Goal: Task Accomplishment & Management: Complete application form

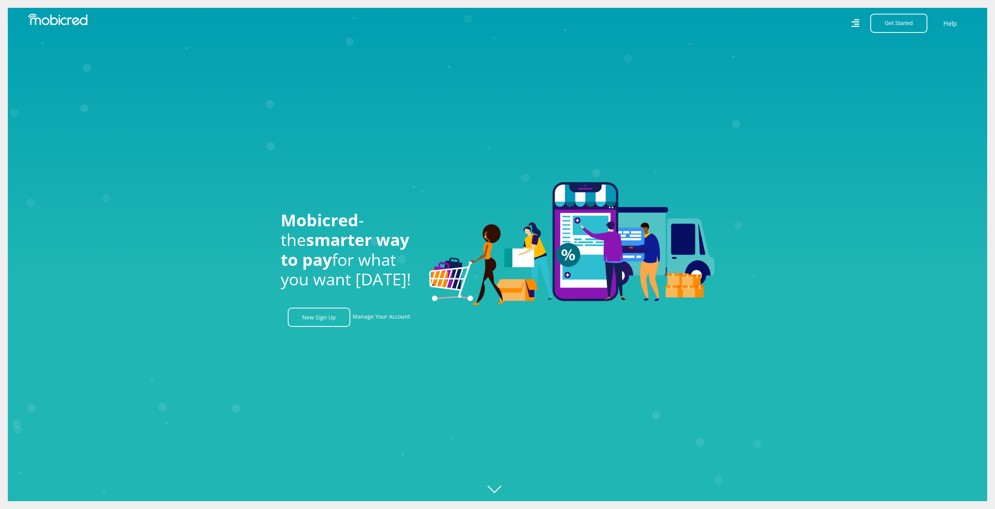
scroll to position [0, 1783]
click at [383, 319] on link "Manage Your Account" at bounding box center [381, 317] width 57 height 19
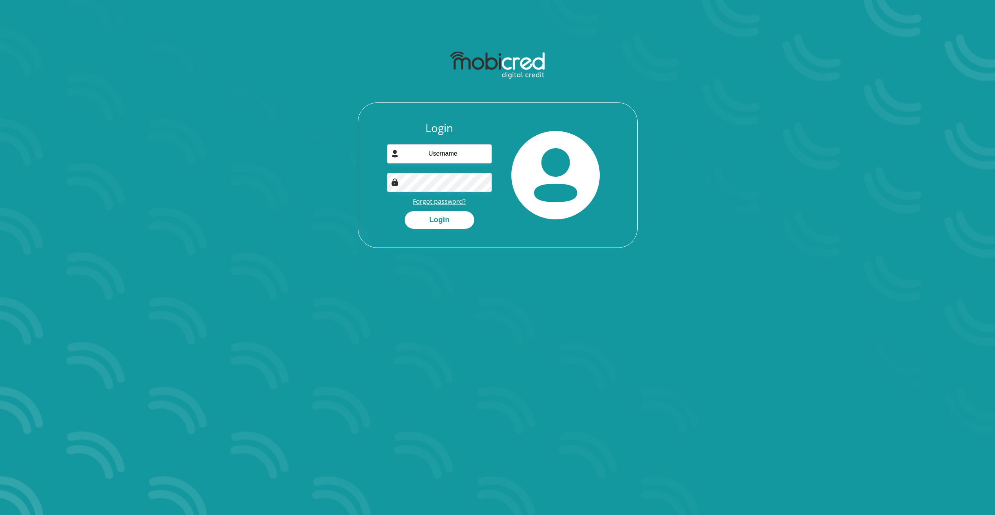
click at [448, 201] on link "Forgot password?" at bounding box center [439, 201] width 53 height 9
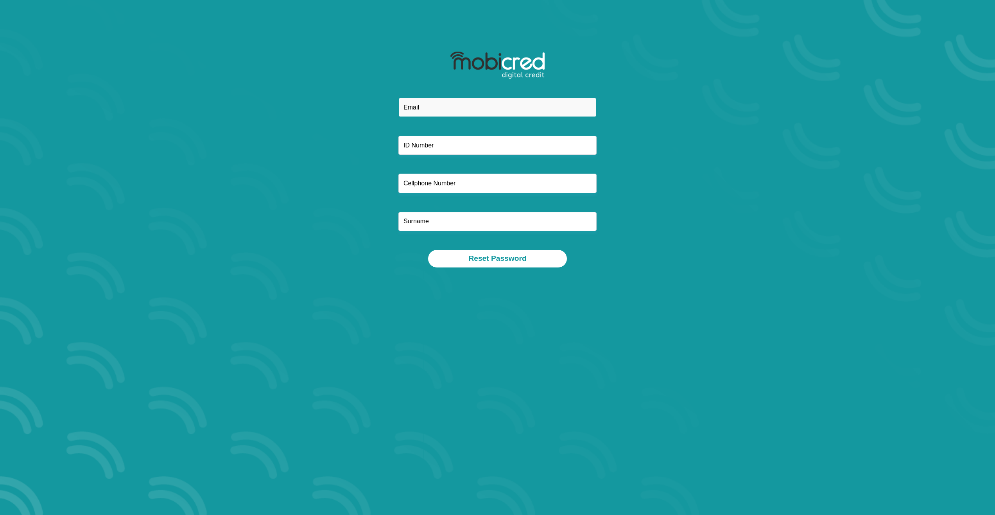
click at [436, 106] on input "email" at bounding box center [498, 107] width 198 height 19
type input "andre.coertzen@gmail.com"
type input "0824915530"
type input "Coertzen"
click at [454, 151] on input "text" at bounding box center [498, 145] width 198 height 19
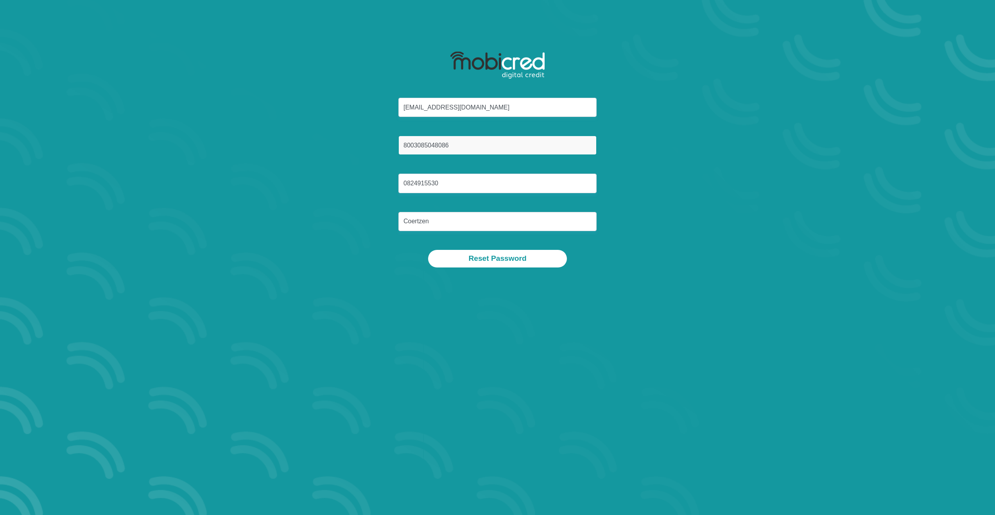
type input "8003085048086"
click at [445, 221] on input "Coertzen" at bounding box center [498, 221] width 198 height 19
drag, startPoint x: 445, startPoint y: 221, endPoint x: 335, endPoint y: 219, distance: 110.3
click at [335, 219] on div "andre.coertzen@gmail.com 8003085048086 0824915530 Coertzen" at bounding box center [498, 174] width 420 height 152
type input "Coertzen"
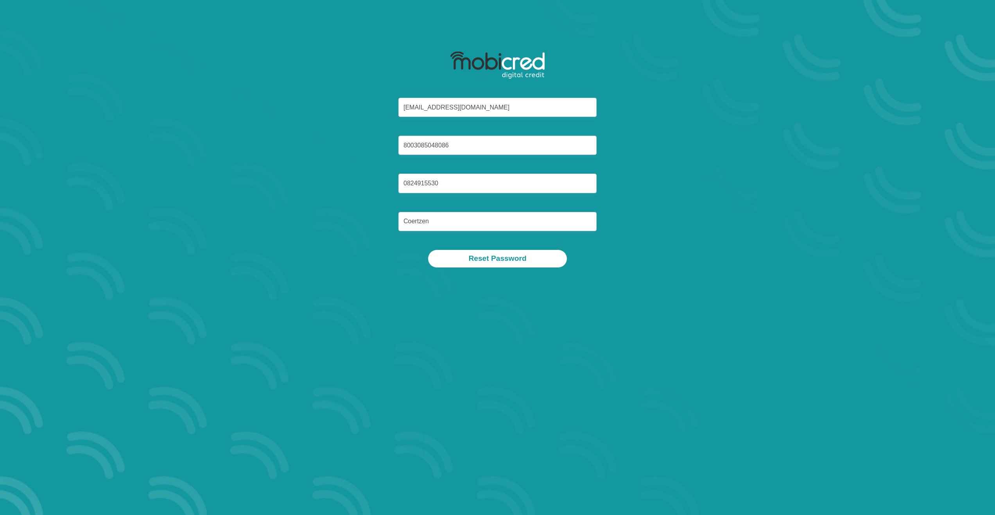
drag, startPoint x: 267, startPoint y: 282, endPoint x: 348, endPoint y: 276, distance: 81.2
click at [267, 282] on section "andre.coertzen@gmail.com 8003085048086 0824915530 Coertzen Reset Password" at bounding box center [497, 257] width 995 height 515
click at [499, 257] on button "Reset Password" at bounding box center [497, 259] width 138 height 18
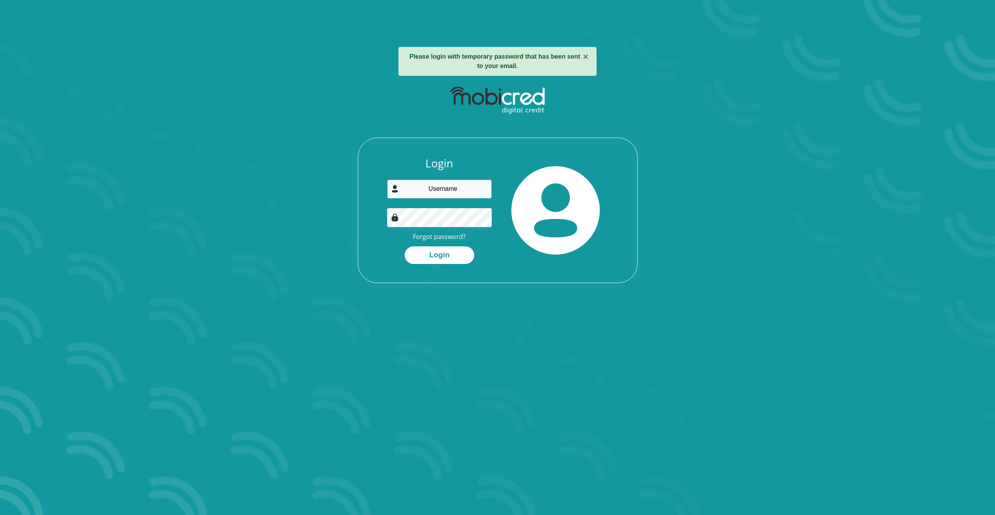
click at [416, 186] on input "email" at bounding box center [439, 189] width 105 height 19
type input "andre.coertzen@gmail.com"
click at [444, 253] on button "Login" at bounding box center [440, 255] width 70 height 18
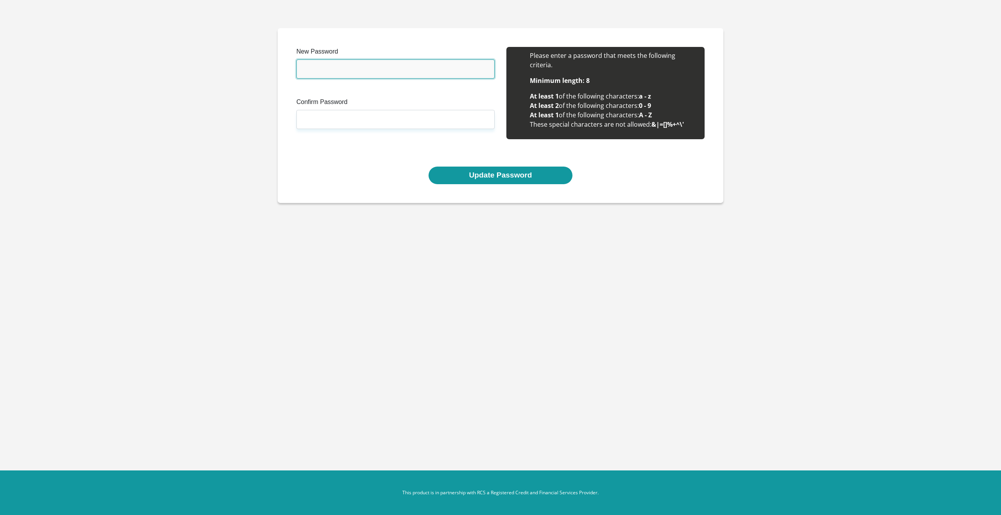
click at [381, 66] on input "New Password" at bounding box center [395, 68] width 198 height 19
click at [431, 71] on input "New Password" at bounding box center [395, 68] width 198 height 19
type input "Scarab1980"
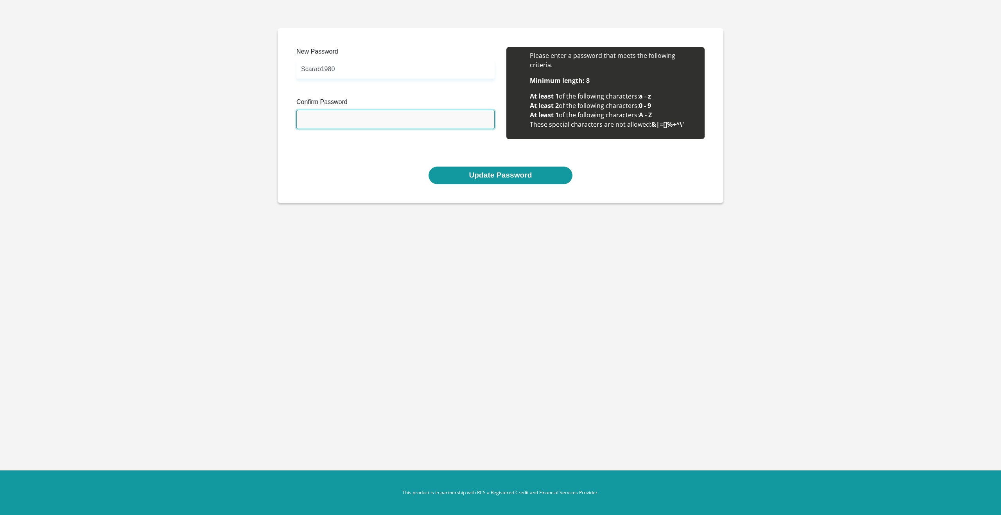
click at [348, 117] on input "Confirm Password" at bounding box center [395, 119] width 198 height 19
type input "Scarab1980"
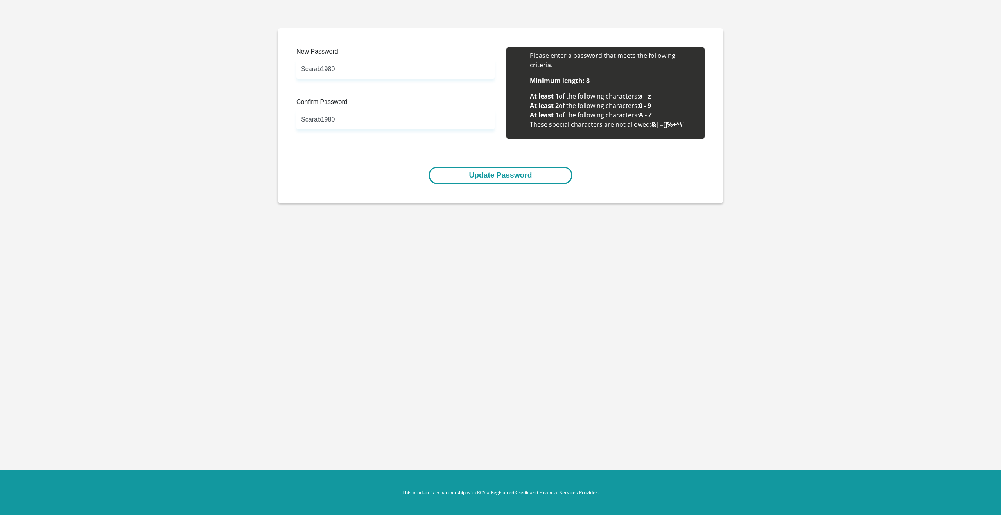
click at [488, 177] on button "Update Password" at bounding box center [501, 176] width 144 height 18
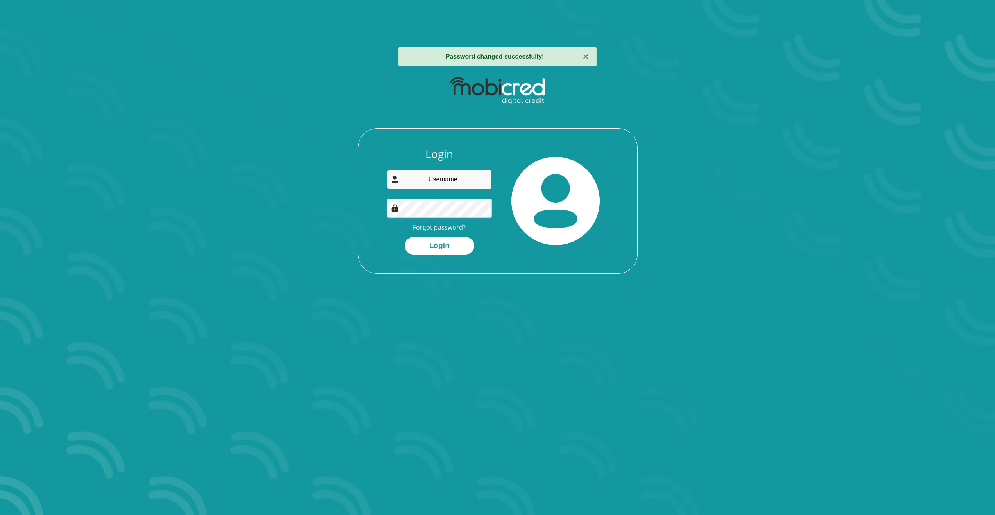
click at [457, 177] on input "email" at bounding box center [439, 179] width 105 height 19
type input "[EMAIL_ADDRESS][DOMAIN_NAME]"
click at [444, 242] on button "Login" at bounding box center [440, 246] width 70 height 18
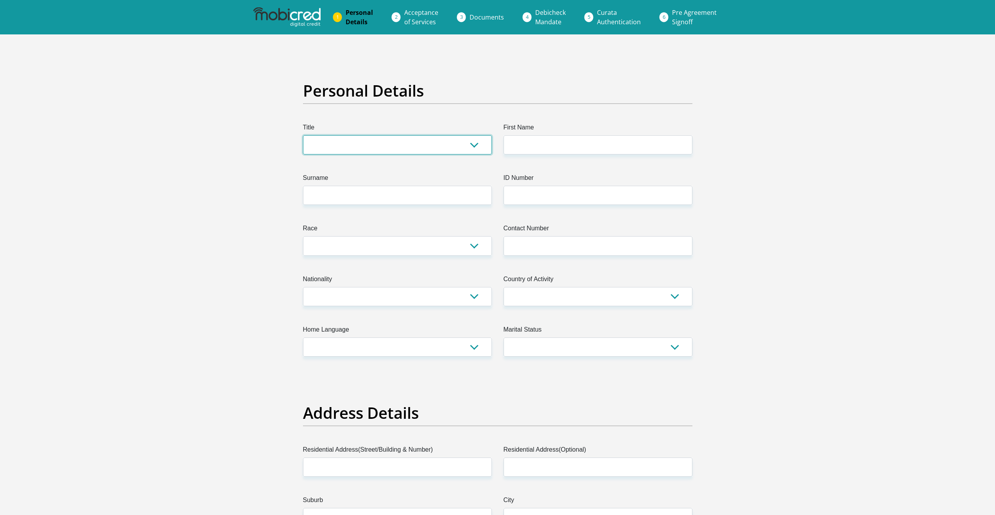
click at [475, 144] on select "Mr Ms Mrs Dr Other" at bounding box center [397, 144] width 189 height 19
select select "Mr"
click at [303, 135] on select "Mr Ms Mrs Dr Other" at bounding box center [397, 144] width 189 height 19
click at [534, 142] on input "First Name" at bounding box center [598, 144] width 189 height 19
type input "Andre"
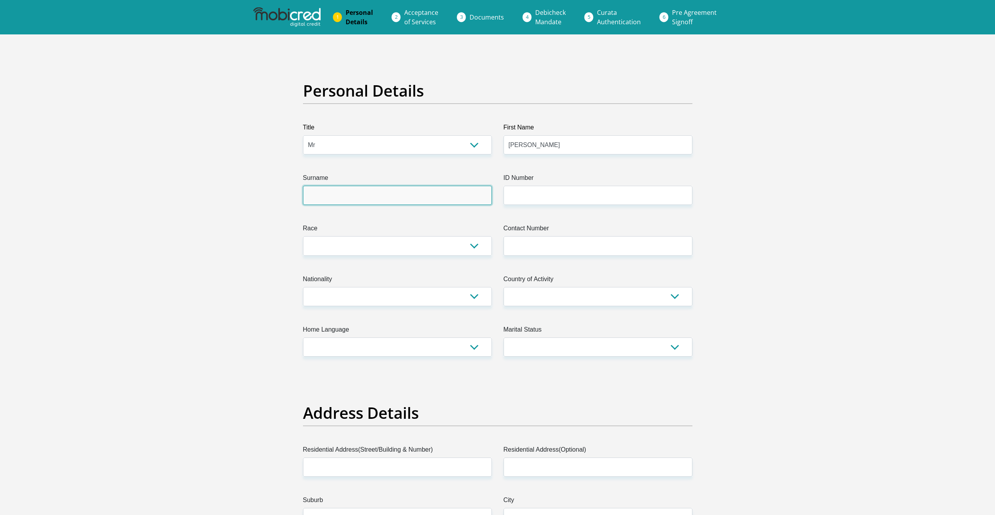
click at [472, 190] on input "Surname" at bounding box center [397, 195] width 189 height 19
type input "Coertzen"
click at [521, 196] on input "ID Number" at bounding box center [598, 195] width 189 height 19
type input "8003085048086"
click at [398, 243] on select "Black Coloured Indian White Other" at bounding box center [397, 245] width 189 height 19
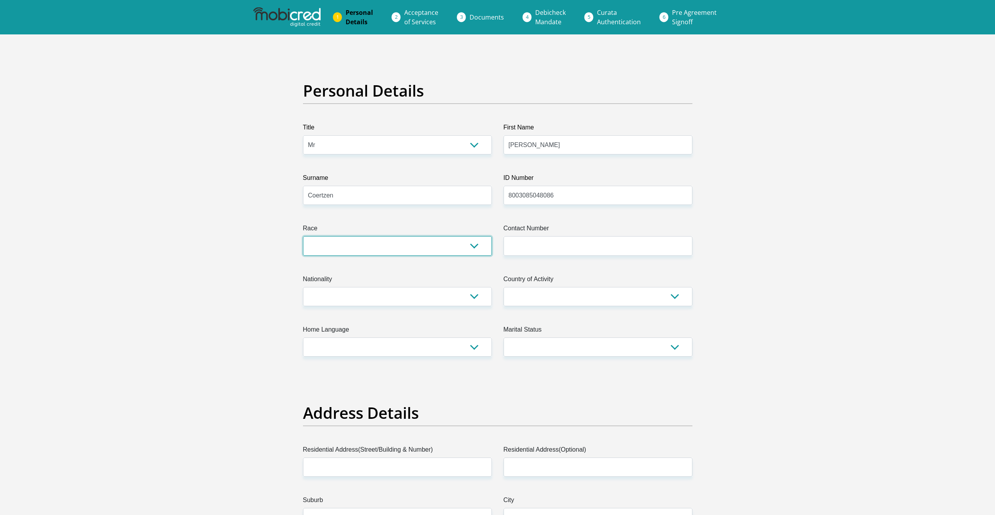
select select "4"
click at [303, 236] on select "Black Coloured Indian White Other" at bounding box center [397, 245] width 189 height 19
click at [540, 246] on input "Contact Number" at bounding box center [598, 245] width 189 height 19
type input "0824915530"
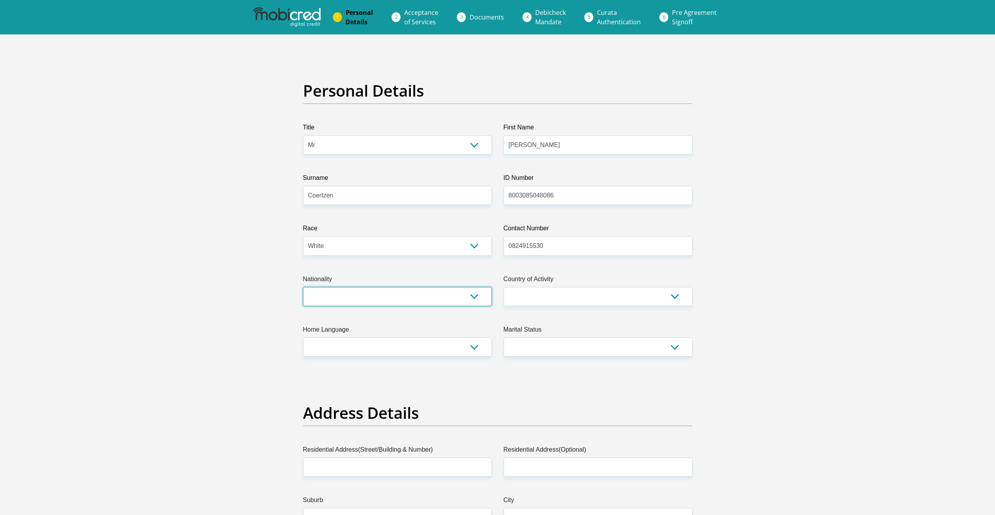
click at [384, 301] on select "[GEOGRAPHIC_DATA] [GEOGRAPHIC_DATA] [GEOGRAPHIC_DATA] [GEOGRAPHIC_DATA] [GEOGRA…" at bounding box center [397, 296] width 189 height 19
select select "ZAF"
click at [303, 287] on select "[GEOGRAPHIC_DATA] [GEOGRAPHIC_DATA] [GEOGRAPHIC_DATA] [GEOGRAPHIC_DATA] [GEOGRA…" at bounding box center [397, 296] width 189 height 19
click at [565, 295] on select "[GEOGRAPHIC_DATA] [GEOGRAPHIC_DATA] [GEOGRAPHIC_DATA] [GEOGRAPHIC_DATA] [GEOGRA…" at bounding box center [598, 296] width 189 height 19
select select "ZAF"
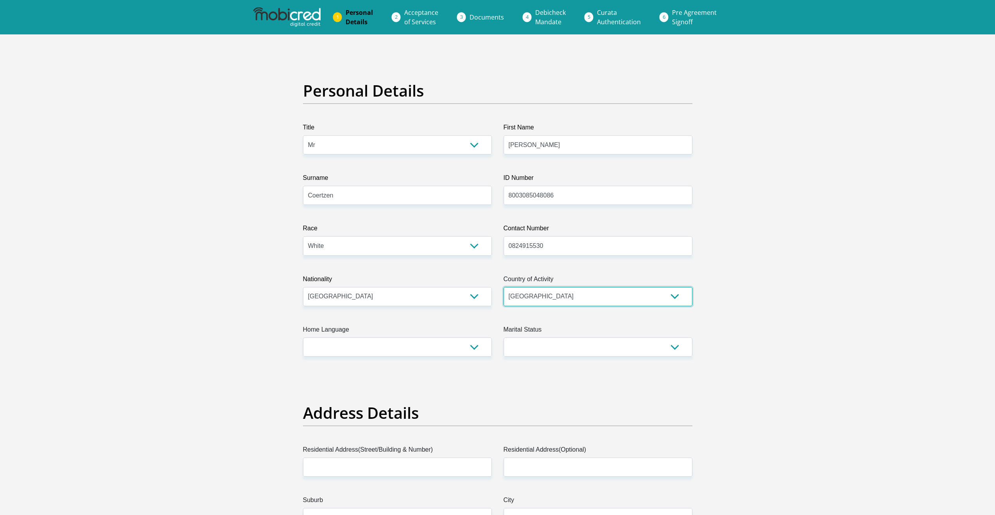
click at [504, 287] on select "[GEOGRAPHIC_DATA] [GEOGRAPHIC_DATA] [GEOGRAPHIC_DATA] [GEOGRAPHIC_DATA] [GEOGRA…" at bounding box center [598, 296] width 189 height 19
click at [360, 346] on select "Afrikaans English Sepedi South Ndebele Southern Sotho Swati Tsonga Tswana Venda…" at bounding box center [397, 347] width 189 height 19
select select "eng"
click at [303, 338] on select "Afrikaans English Sepedi South Ndebele Southern Sotho Swati Tsonga Tswana Venda…" at bounding box center [397, 347] width 189 height 19
click at [476, 343] on select "Afrikaans English Sepedi South Ndebele Southern Sotho Swati Tsonga Tswana Venda…" at bounding box center [397, 347] width 189 height 19
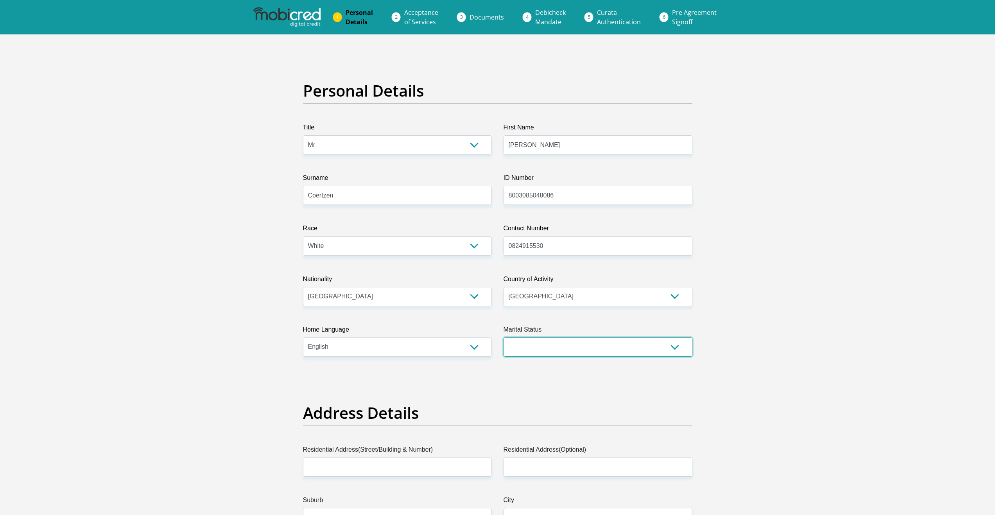
click at [543, 348] on select "Married ANC Single Divorced Widowed Married COP or Customary Law" at bounding box center [598, 347] width 189 height 19
select select "1"
click at [504, 338] on select "Married ANC Single Divorced Widowed Married COP or Customary Law" at bounding box center [598, 347] width 189 height 19
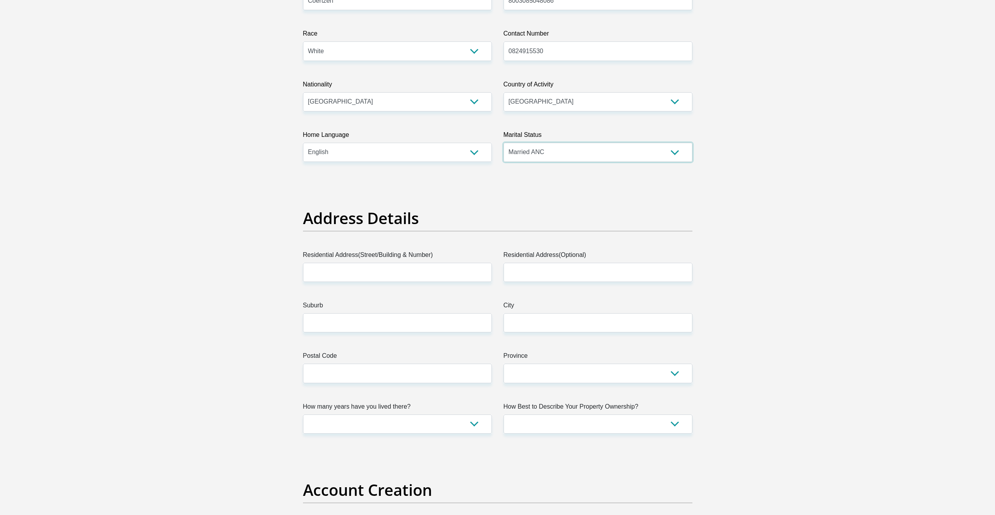
scroll to position [196, 0]
click at [341, 265] on input "Residential Address(Street/Building & Number)" at bounding box center [397, 271] width 189 height 19
type input "[STREET_ADDRESS][PERSON_NAME]"
type input "Glenvista"
type input "[GEOGRAPHIC_DATA]"
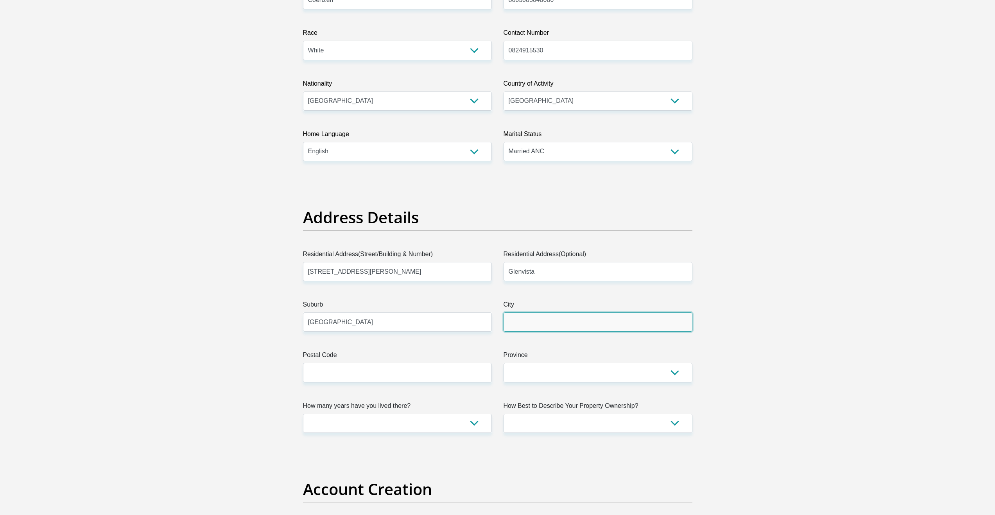
type input "[GEOGRAPHIC_DATA]"
type input "2091"
select select "Gauteng"
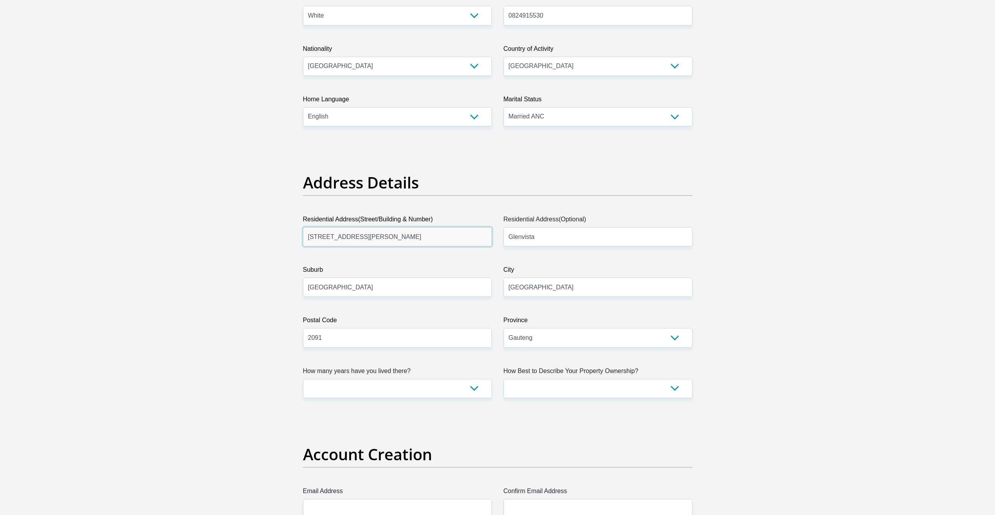
scroll to position [235, 0]
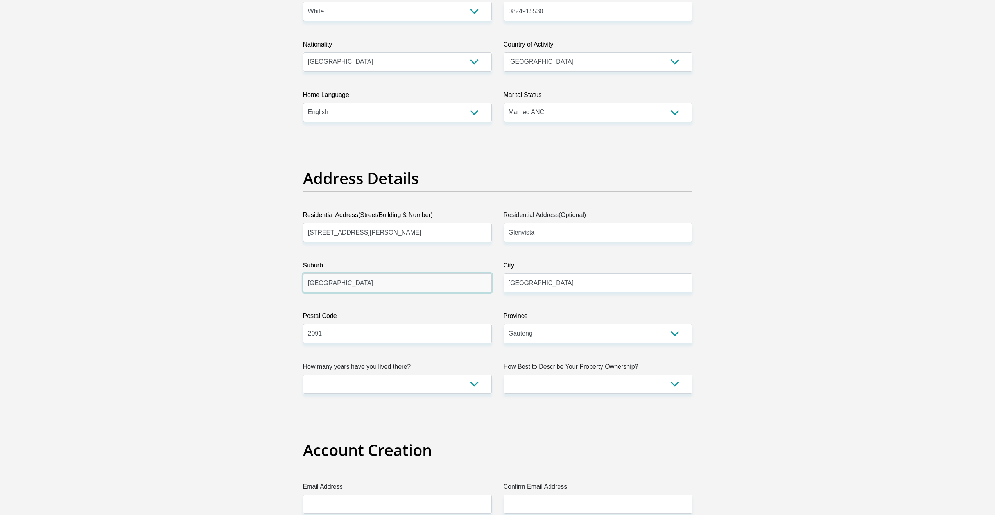
drag, startPoint x: 352, startPoint y: 282, endPoint x: 253, endPoint y: 277, distance: 99.0
drag, startPoint x: 555, startPoint y: 227, endPoint x: 496, endPoint y: 232, distance: 59.3
drag, startPoint x: 370, startPoint y: 286, endPoint x: 233, endPoint y: 286, distance: 136.9
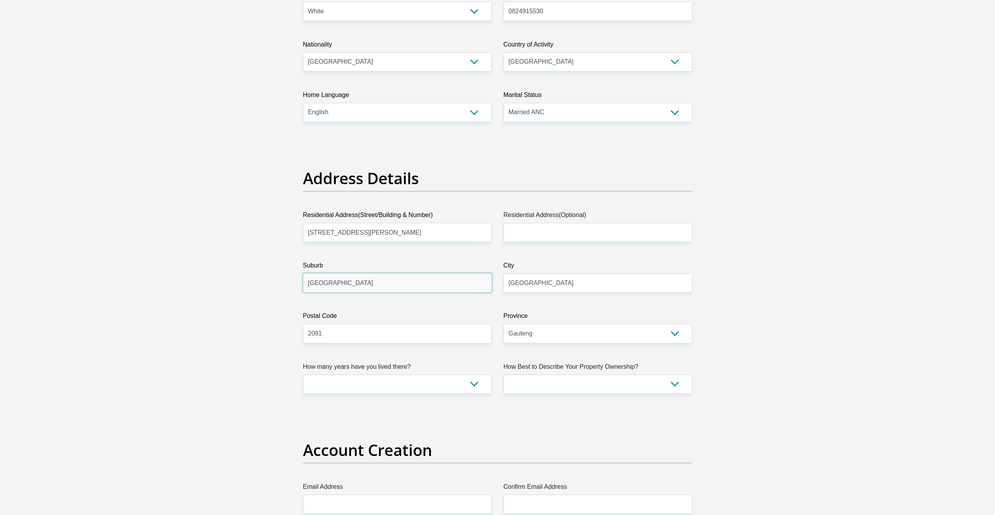
paste input "Glenvista"
type input "Glenvista"
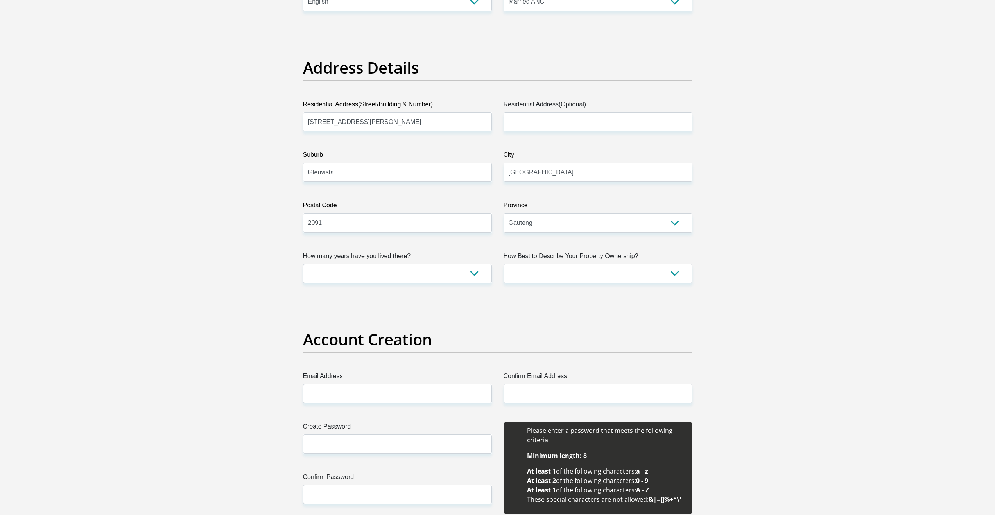
scroll to position [352, 0]
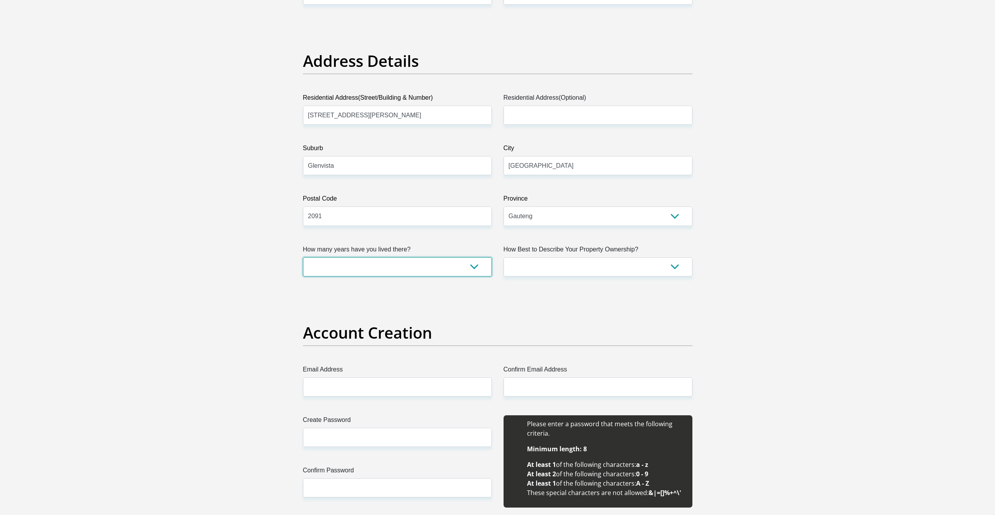
click at [474, 265] on select "less than 1 year 1-3 years 3-5 years 5+ years" at bounding box center [397, 266] width 189 height 19
select select "5"
click at [303, 257] on select "less than 1 year 1-3 years 3-5 years 5+ years" at bounding box center [397, 266] width 189 height 19
click at [643, 266] on select "Owned Rented Family Owned Company Dwelling" at bounding box center [598, 266] width 189 height 19
select select "Owned"
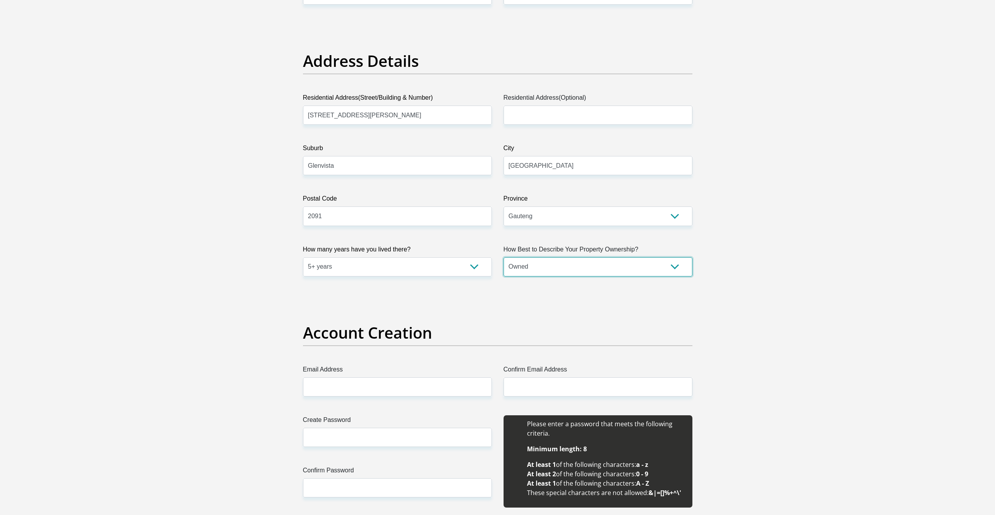
click at [504, 257] on select "Owned Rented Family Owned Company Dwelling" at bounding box center [598, 266] width 189 height 19
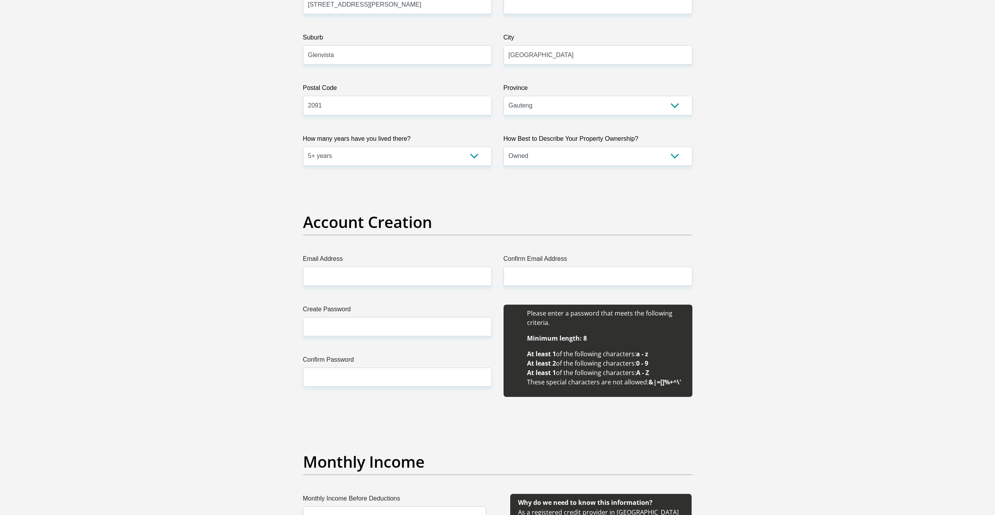
scroll to position [469, 0]
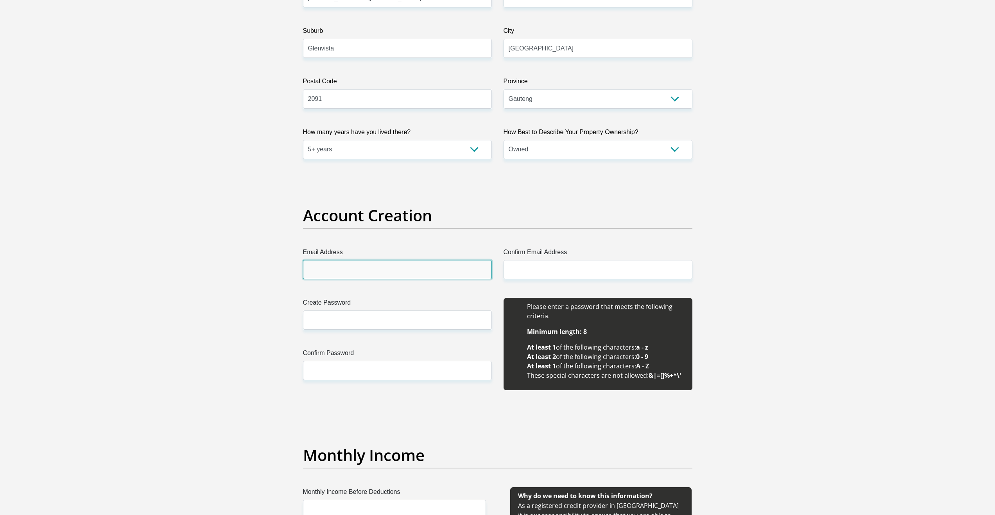
click at [349, 269] on input "Email Address" at bounding box center [397, 269] width 189 height 19
type input "[EMAIL_ADDRESS][DOMAIN_NAME]"
type input "[PERSON_NAME]"
type input "Coertzen"
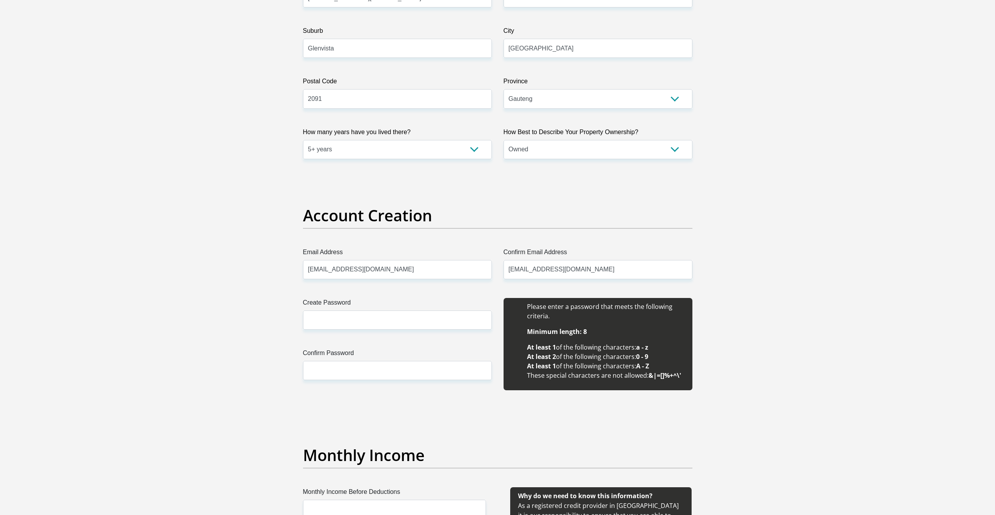
type input "0824915530"
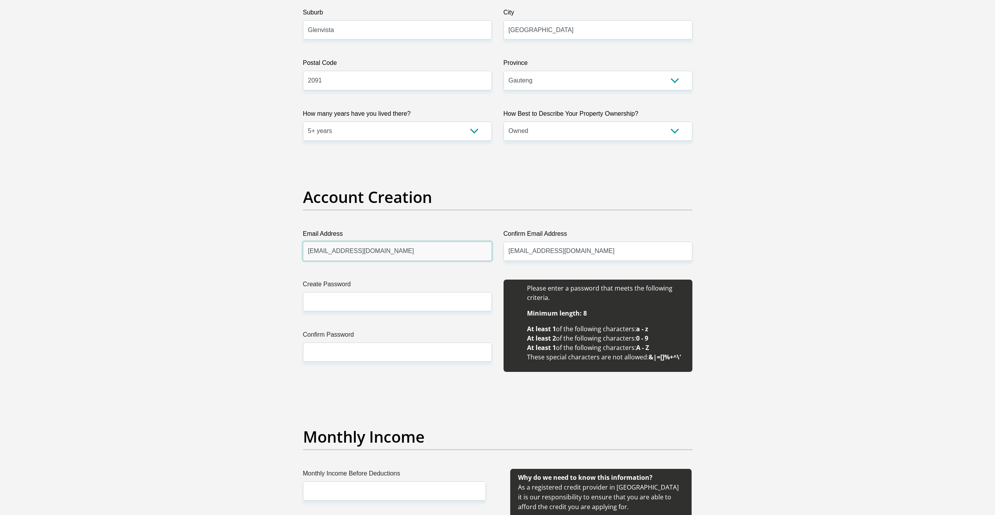
scroll to position [508, 0]
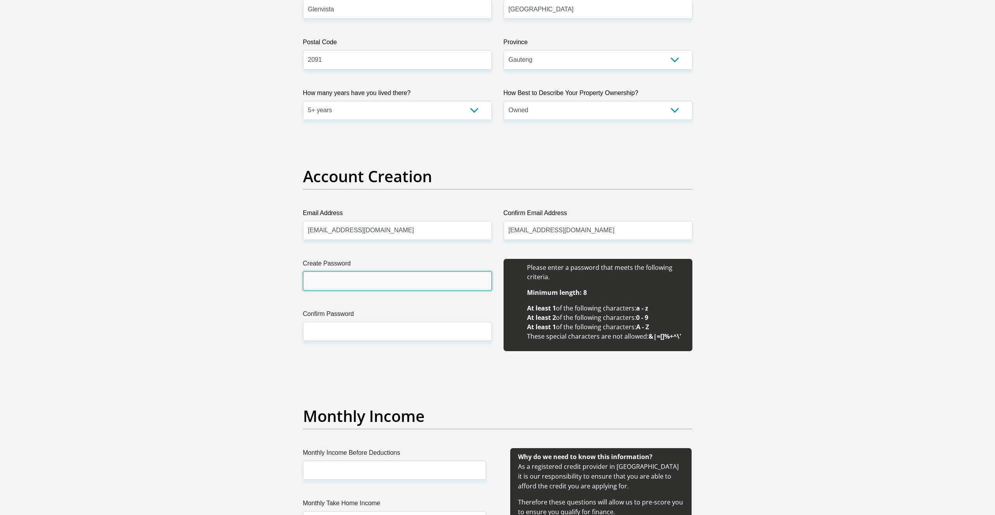
click at [348, 282] on input "Create Password" at bounding box center [397, 280] width 189 height 19
type input "Scarab1980"
click at [343, 328] on input "Confirm Password" at bounding box center [397, 331] width 189 height 19
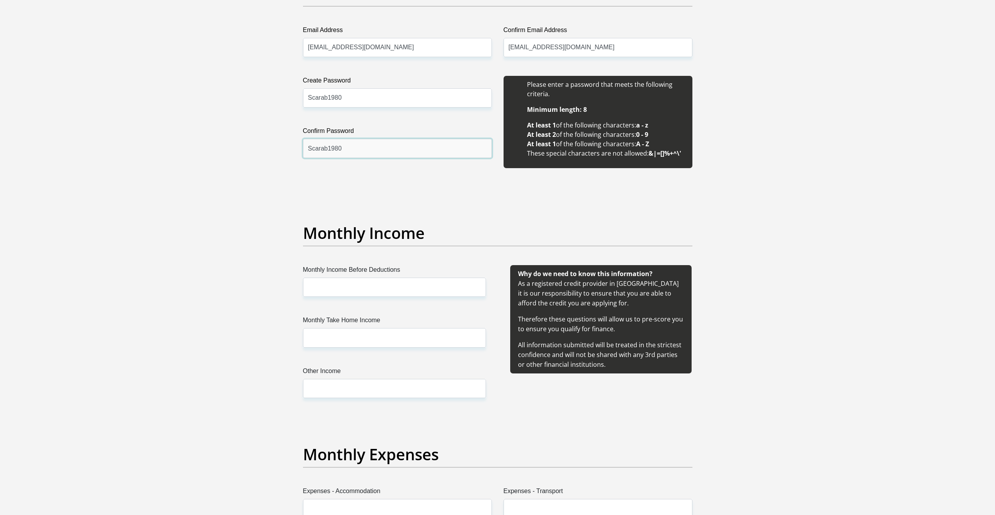
scroll to position [743, 0]
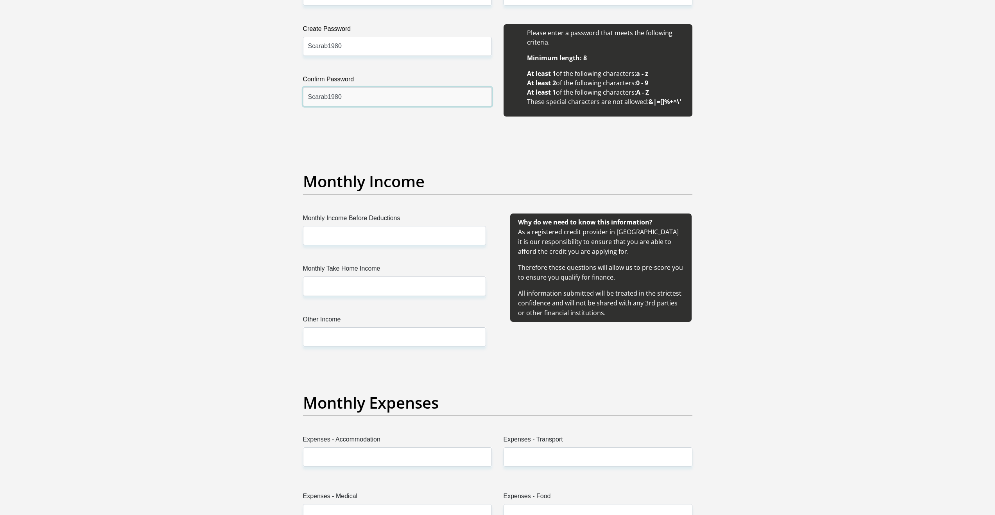
type input "Scarab1980"
click at [339, 235] on input "Monthly Income Before Deductions" at bounding box center [394, 235] width 183 height 19
type input "135000"
click at [336, 287] on input "Monthly Take Home Income" at bounding box center [394, 286] width 183 height 19
type input "74000"
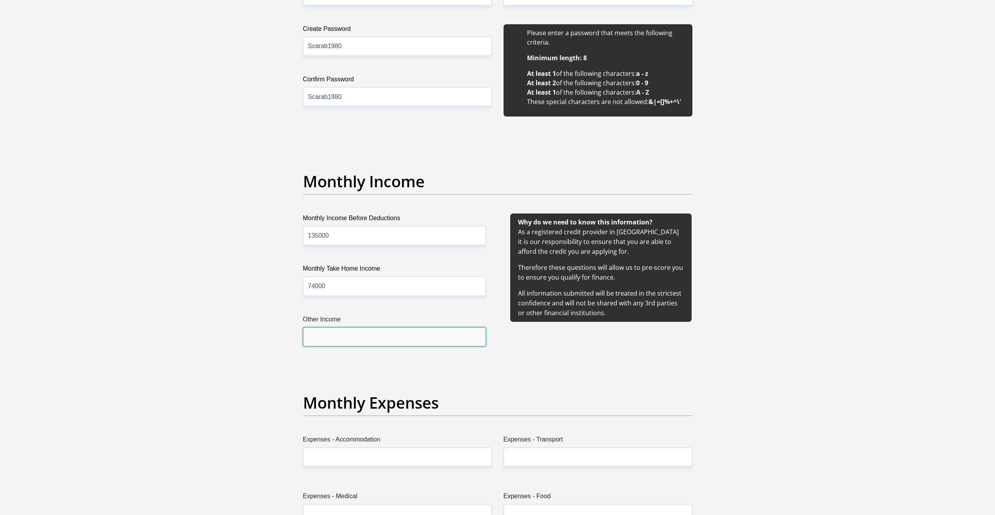
click at [336, 335] on input "Other Income" at bounding box center [394, 336] width 183 height 19
type input "61000"
click at [372, 363] on div "Monthly Income Before Deductions 135000 Monthly Take Home Income 74000 Other In…" at bounding box center [394, 290] width 207 height 152
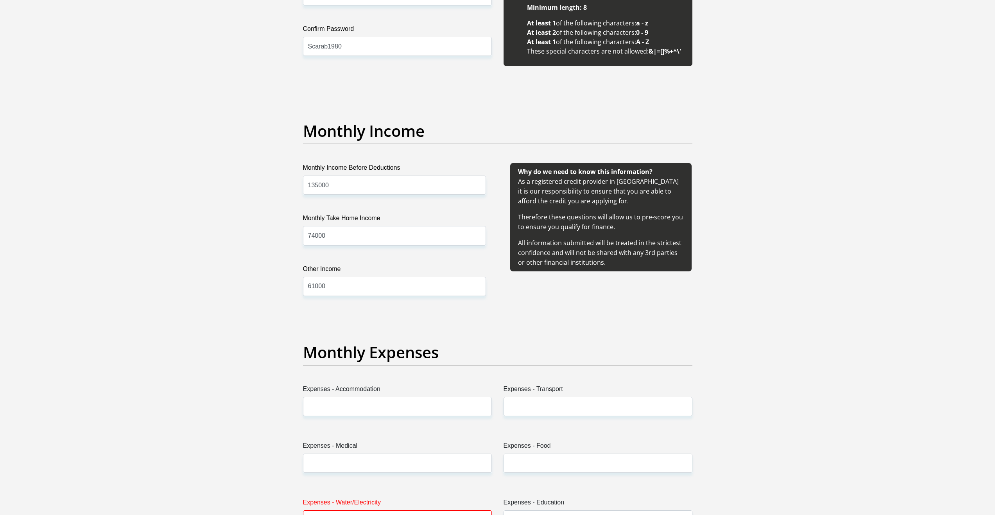
scroll to position [860, 0]
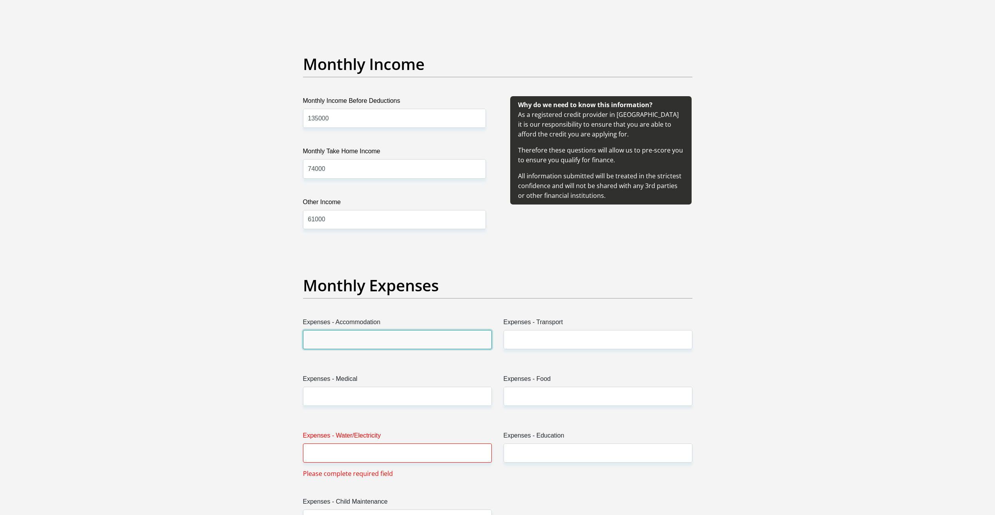
click at [356, 337] on input "Expenses - Accommodation" at bounding box center [397, 339] width 189 height 19
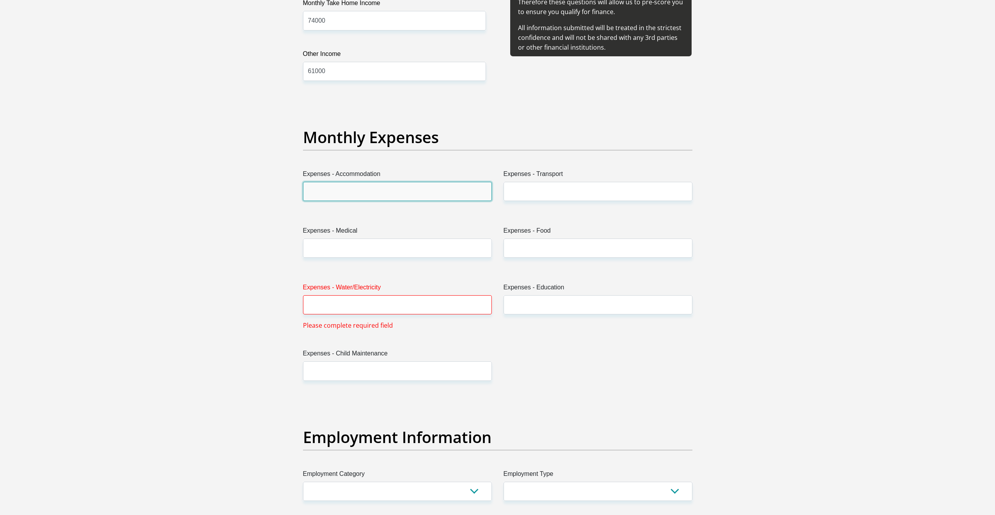
scroll to position [1017, 0]
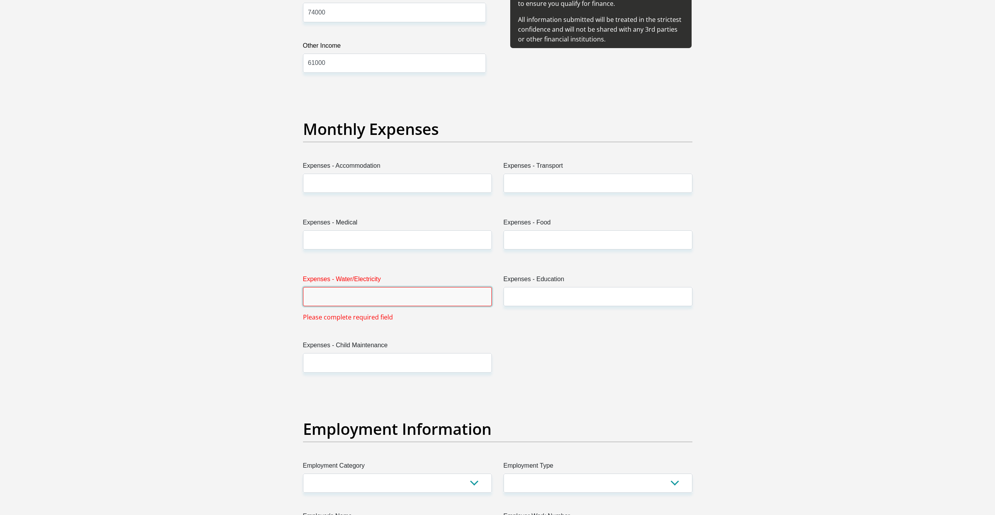
click at [358, 295] on input "Expenses - Water/Electricity" at bounding box center [397, 296] width 189 height 19
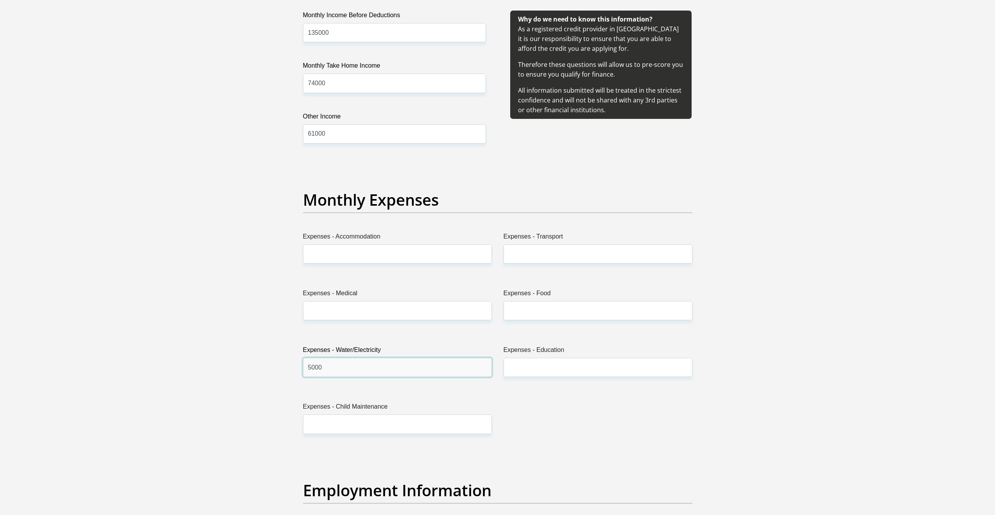
scroll to position [939, 0]
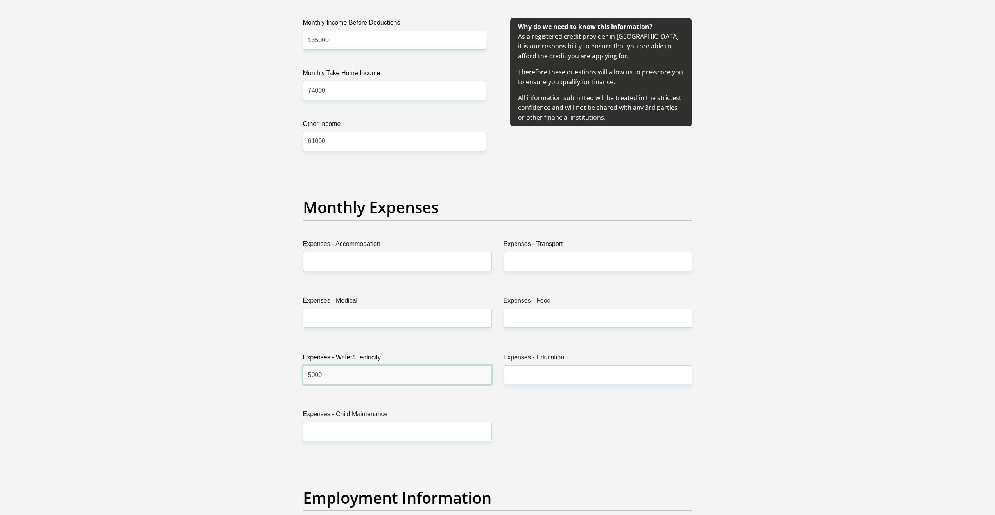
type input "5000"
click at [363, 290] on div "Title Mr Ms Mrs Dr [PERSON_NAME] First Name [PERSON_NAME] Surname Coertzen ID N…" at bounding box center [497, 456] width 401 height 2545
click at [344, 264] on input "Expenses - Accommodation" at bounding box center [397, 261] width 189 height 19
click at [360, 427] on input "Expenses - Child Maintenance" at bounding box center [397, 431] width 189 height 19
click at [518, 260] on input "Expenses - Transport" at bounding box center [598, 261] width 189 height 19
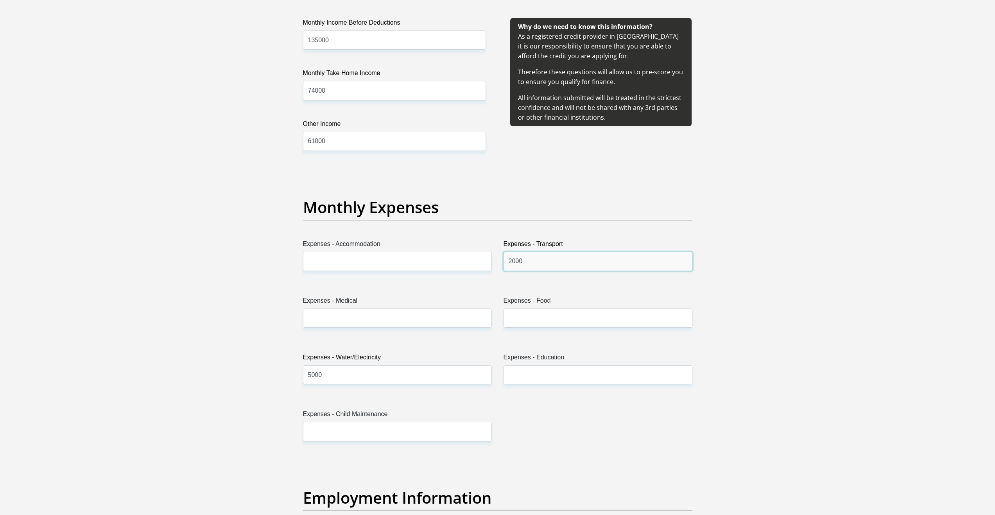
type input "2000"
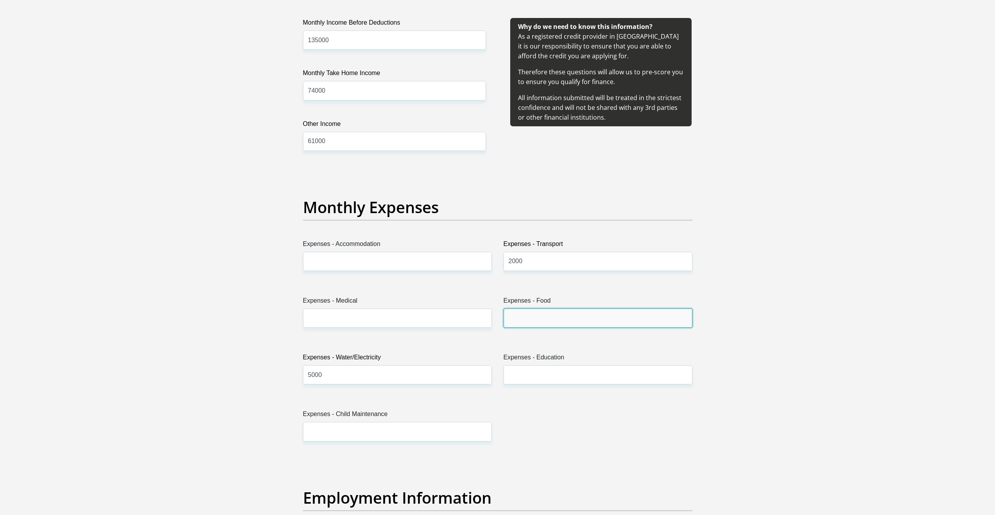
click at [527, 323] on input "Expenses - Food" at bounding box center [598, 318] width 189 height 19
type input "5000"
click at [374, 341] on div "Title Mr Ms Mrs Dr [PERSON_NAME] First Name [PERSON_NAME] Surname Coertzen ID N…" at bounding box center [497, 456] width 401 height 2545
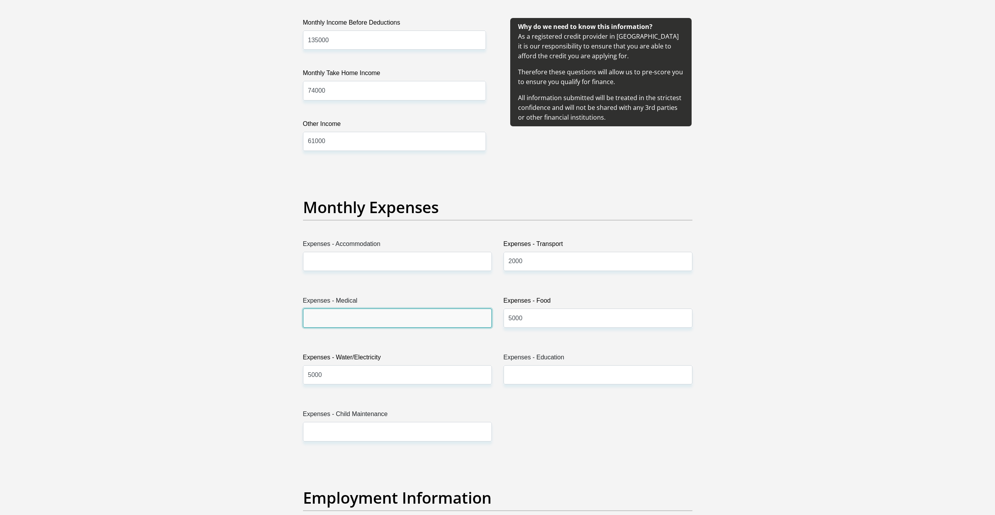
click at [352, 316] on input "Expenses - Medical" at bounding box center [397, 318] width 189 height 19
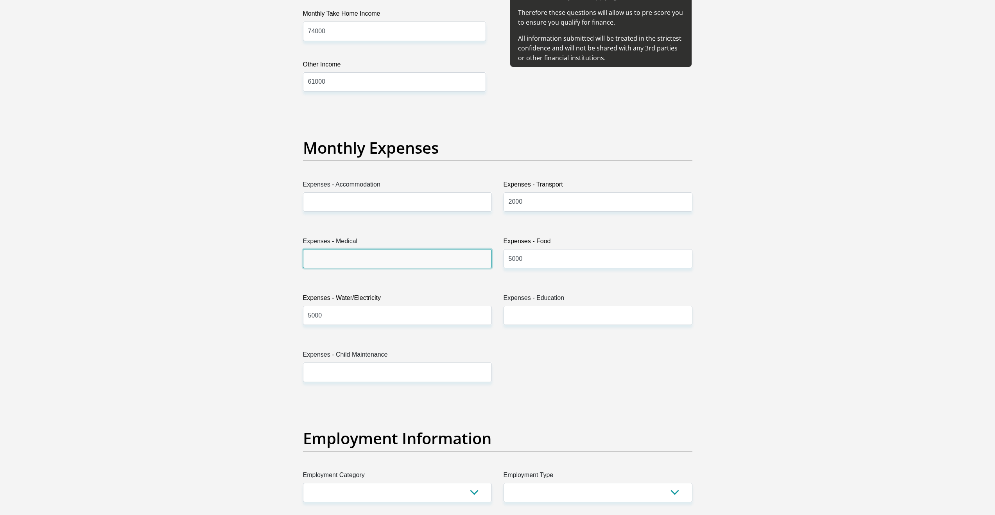
scroll to position [1017, 0]
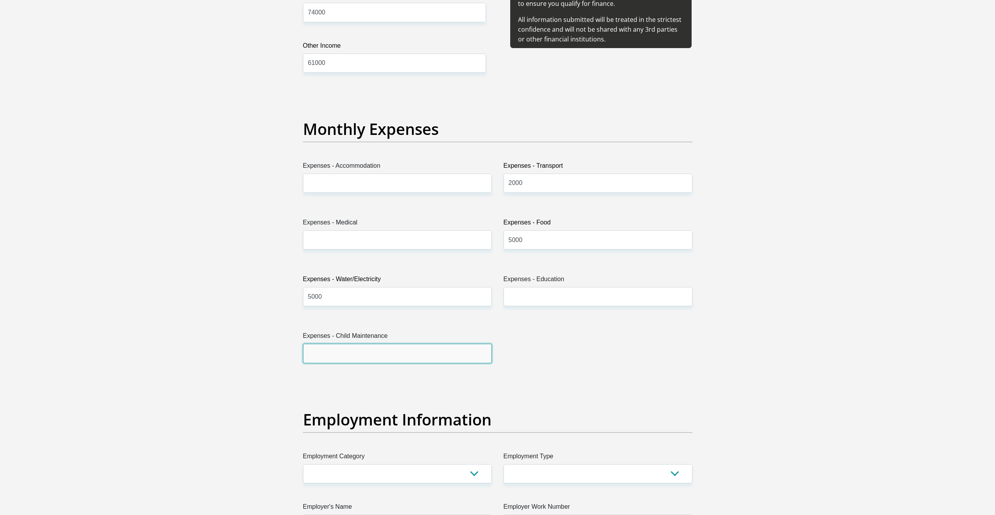
click at [348, 347] on input "Expenses - Child Maintenance" at bounding box center [397, 353] width 189 height 19
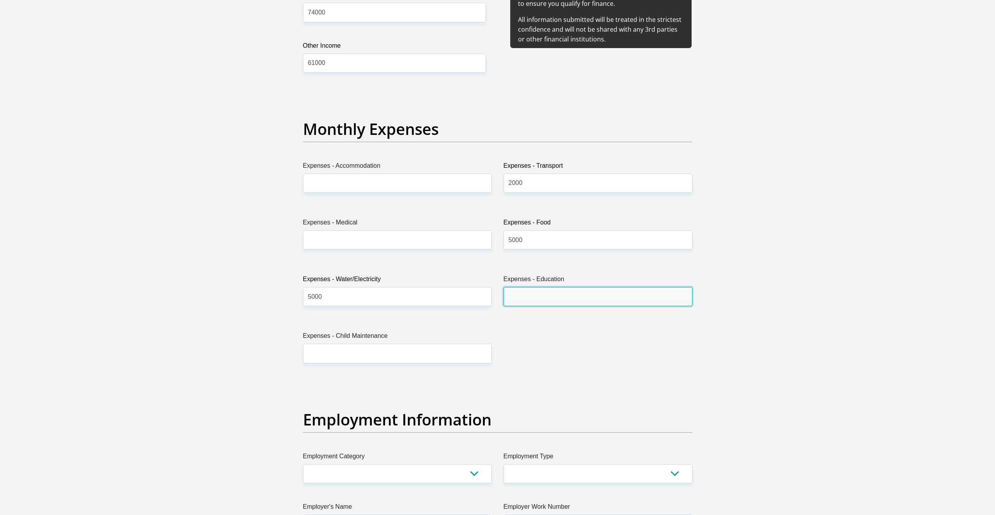
click at [526, 297] on input "Expenses - Education" at bounding box center [598, 296] width 189 height 19
click at [281, 255] on div "Personal Details Title Mr Ms Mrs Dr [PERSON_NAME] First Name [PERSON_NAME] Surn…" at bounding box center [498, 381] width 446 height 2670
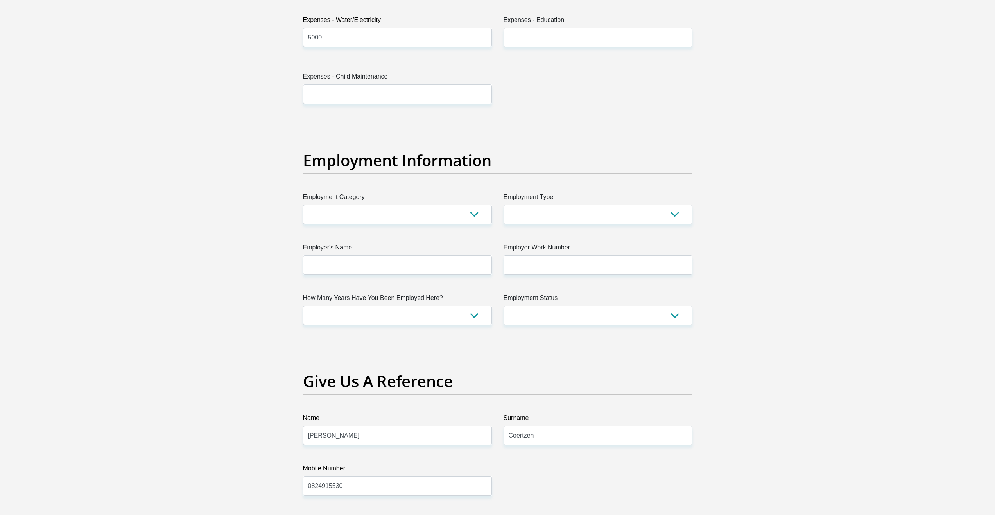
scroll to position [1291, 0]
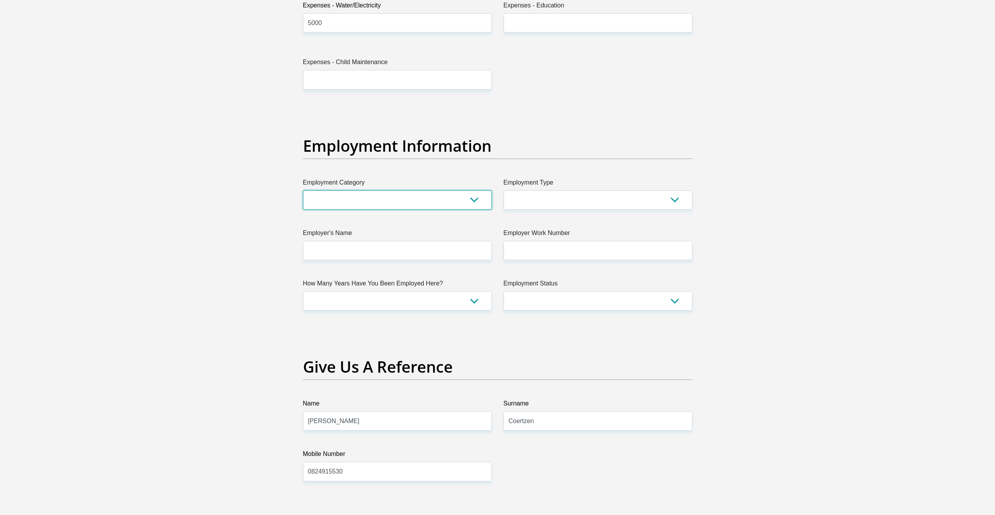
click at [394, 202] on select "AGRICULTURE ALCOHOL & TOBACCO CONSTRUCTION MATERIALS METALLURGY EQUIPMENT FOR R…" at bounding box center [397, 199] width 189 height 19
select select "9"
click at [303, 190] on select "AGRICULTURE ALCOHOL & TOBACCO CONSTRUCTION MATERIALS METALLURGY EQUIPMENT FOR R…" at bounding box center [397, 199] width 189 height 19
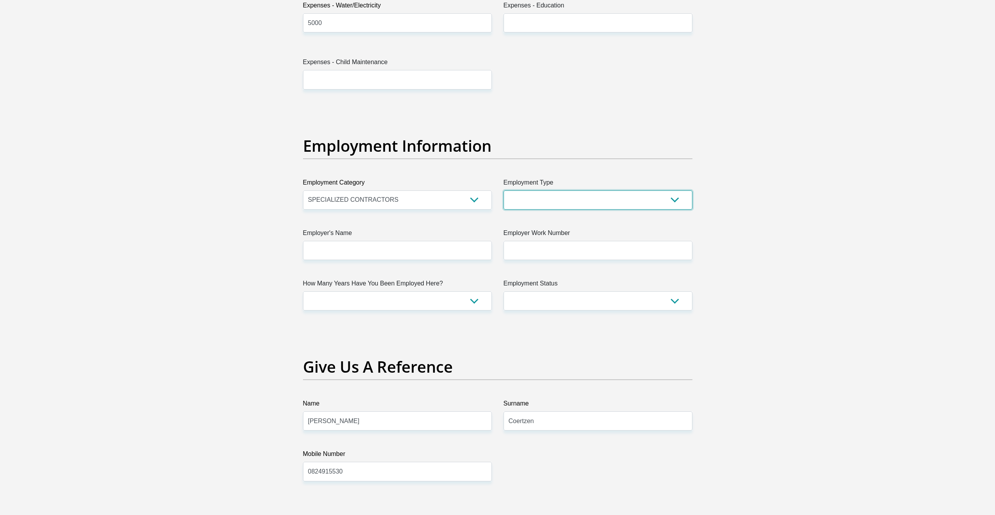
click at [527, 199] on select "College/Lecturer Craft Seller Creative Driver Executive Farmer Forces - Non Com…" at bounding box center [598, 199] width 189 height 19
select select "Manager"
click at [504, 190] on select "College/Lecturer Craft Seller Creative Driver Executive Farmer Forces - Non Com…" at bounding box center [598, 199] width 189 height 19
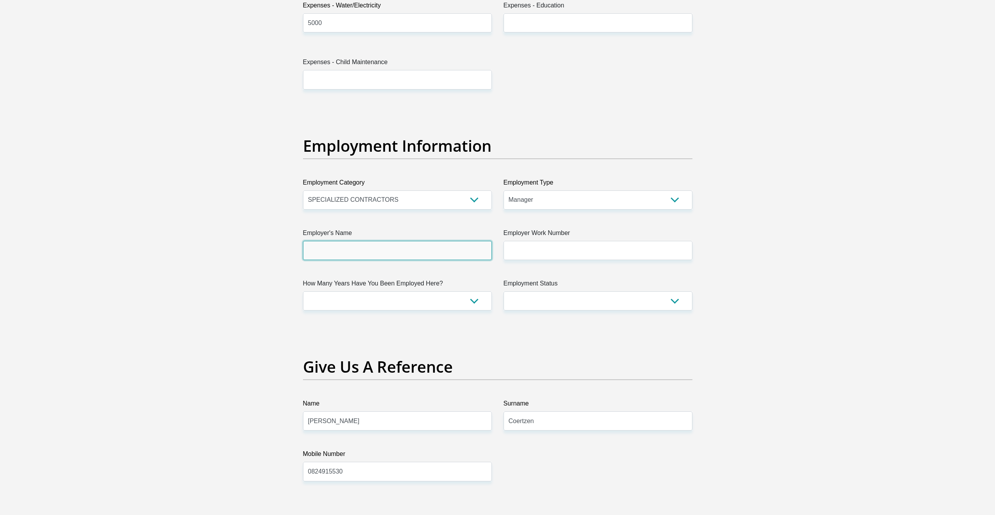
click at [347, 250] on input "Employer's Name" at bounding box center [397, 250] width 189 height 19
type input "m"
type input "Multichoice"
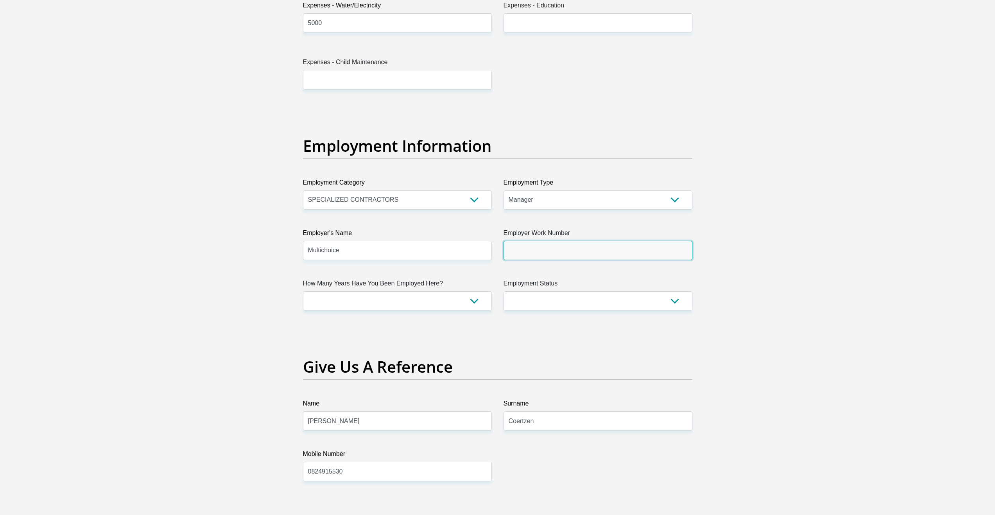
click at [555, 250] on input "Employer Work Number" at bounding box center [598, 250] width 189 height 19
type input "0112892222"
click at [354, 299] on select "less than 1 year 1-3 years 3-5 years 5+ years" at bounding box center [397, 300] width 189 height 19
select select "60"
click at [303, 291] on select "less than 1 year 1-3 years 3-5 years 5+ years" at bounding box center [397, 300] width 189 height 19
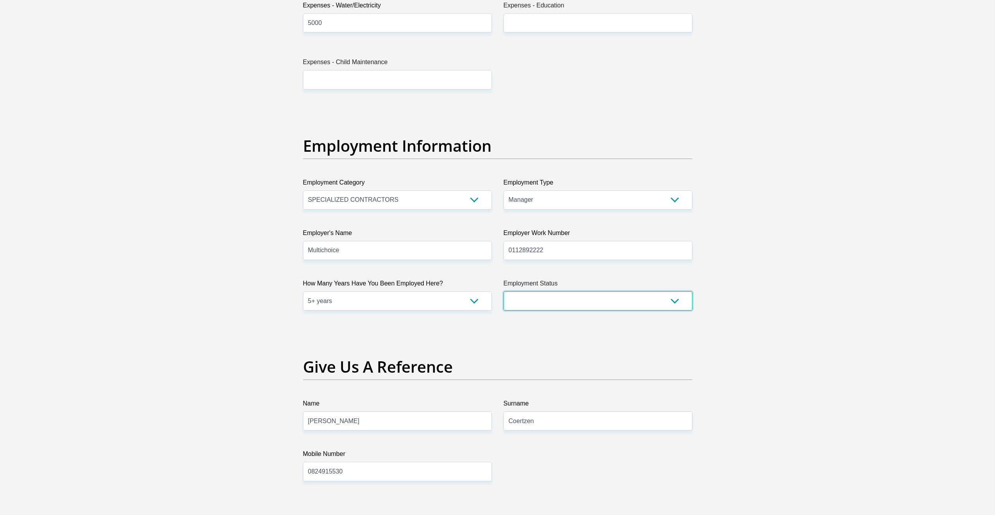
click at [569, 298] on select "Permanent/Full-time Part-time/Casual [DEMOGRAPHIC_DATA] Worker Self-Employed Ho…" at bounding box center [598, 300] width 189 height 19
select select "1"
click at [504, 291] on select "Permanent/Full-time Part-time/Casual [DEMOGRAPHIC_DATA] Worker Self-Employed Ho…" at bounding box center [598, 300] width 189 height 19
click at [267, 337] on section "Personal Details Title Mr Ms Mrs Dr Other First Name Andre Surname Coertzen ID …" at bounding box center [497, 107] width 995 height 2726
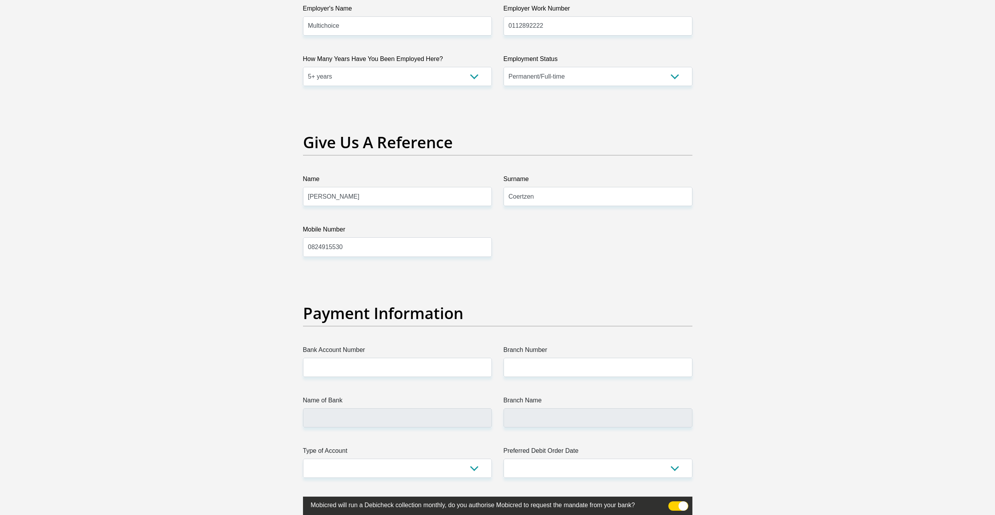
scroll to position [1486, 0]
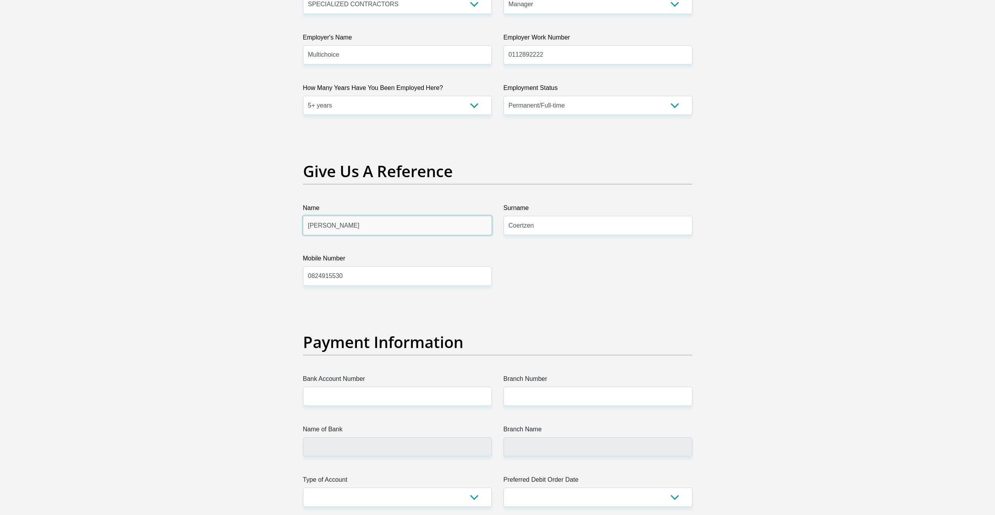
drag, startPoint x: 336, startPoint y: 224, endPoint x: 254, endPoint y: 228, distance: 81.9
drag, startPoint x: 368, startPoint y: 275, endPoint x: 278, endPoint y: 278, distance: 90.4
drag, startPoint x: 343, startPoint y: 228, endPoint x: 251, endPoint y: 226, distance: 91.9
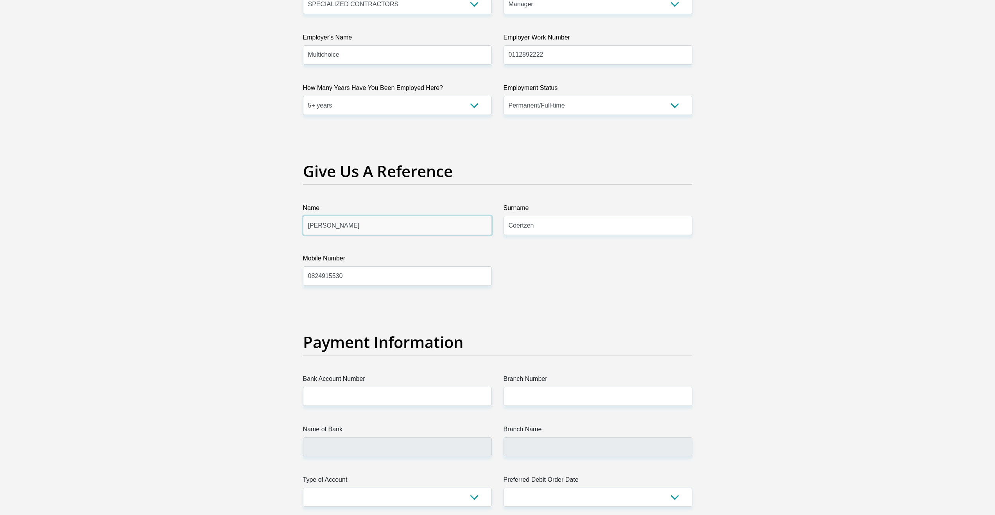
type input "Chris"
drag, startPoint x: 553, startPoint y: 224, endPoint x: 478, endPoint y: 225, distance: 75.1
type input "Trehearn"
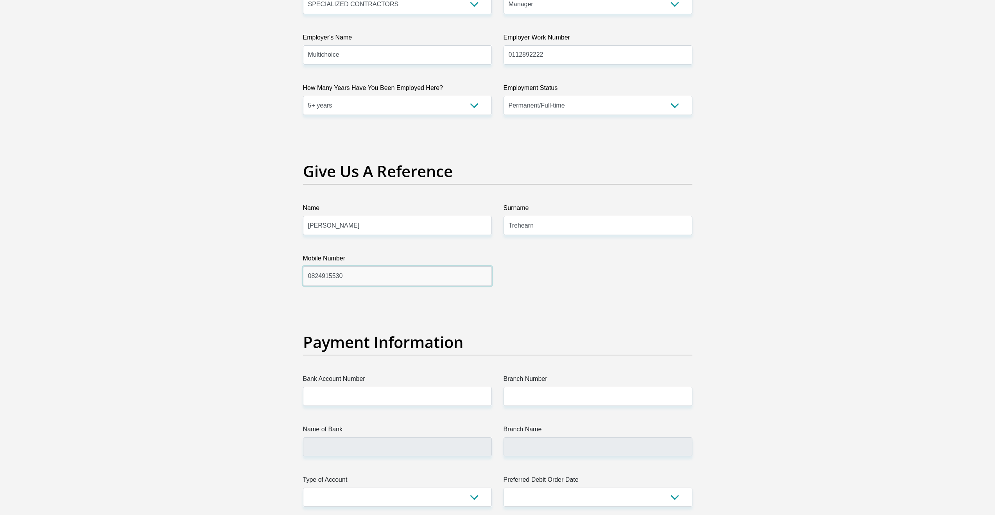
drag, startPoint x: 384, startPoint y: 272, endPoint x: 251, endPoint y: 282, distance: 132.9
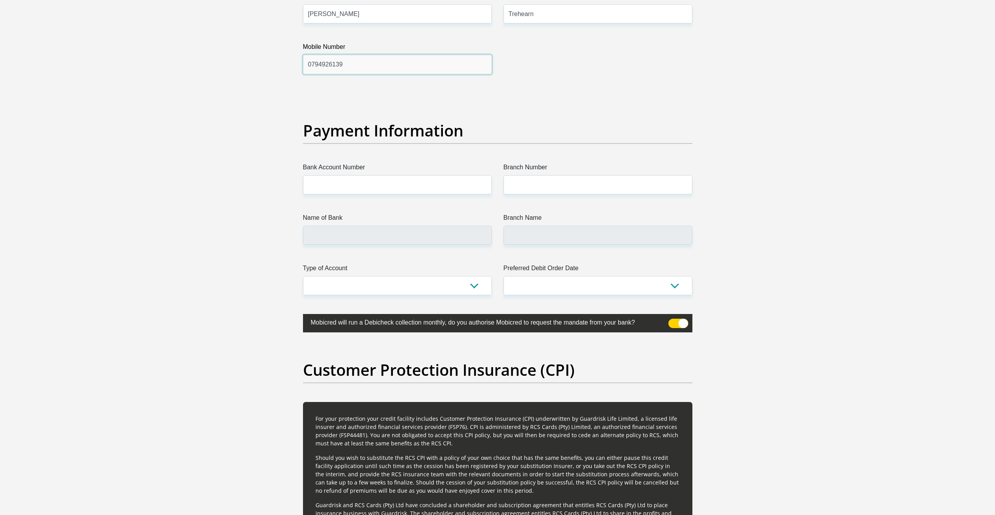
scroll to position [1721, 0]
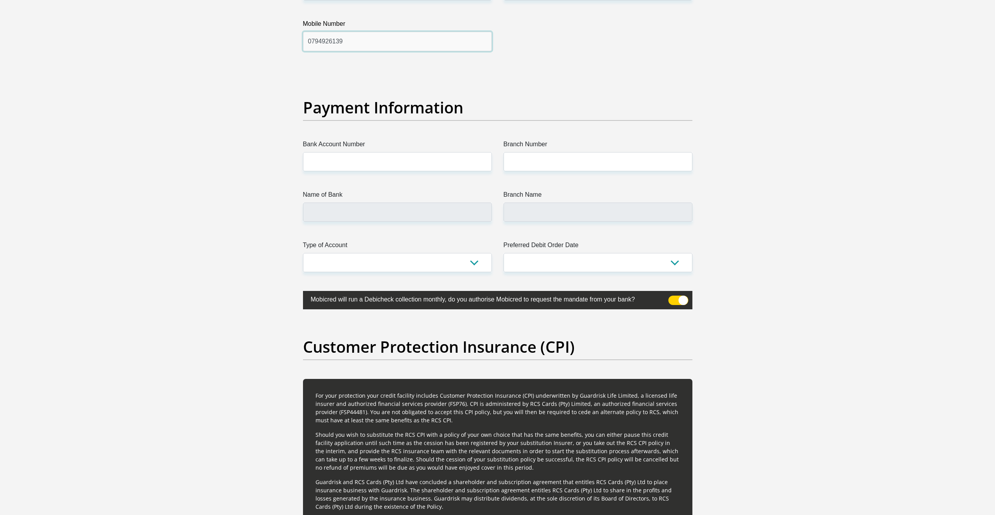
type input "0794926139"
click at [357, 155] on input "Bank Account Number" at bounding box center [397, 161] width 189 height 19
type input "4091316424"
click at [564, 157] on input "Branch Number" at bounding box center [598, 161] width 189 height 19
click at [536, 162] on input "Branch Number" at bounding box center [598, 161] width 189 height 19
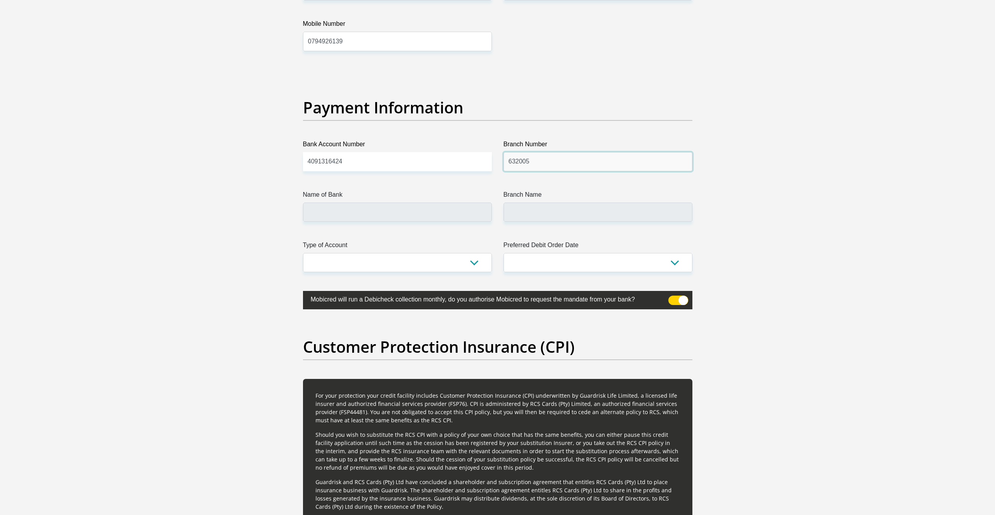
type input "632005"
click at [376, 207] on input "Name of Bank" at bounding box center [397, 212] width 189 height 19
type input "ABSA BANK"
type input "ABSA ELECTRONIC SETTLEMENT CNT"
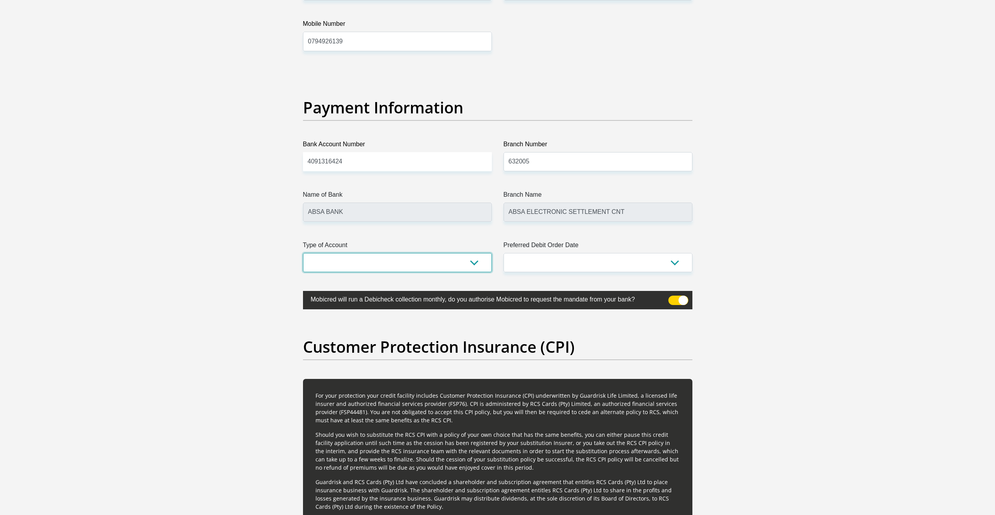
click at [480, 264] on select "Cheque Savings" at bounding box center [397, 262] width 189 height 19
select select "CUR"
click at [303, 253] on select "Cheque Savings" at bounding box center [397, 262] width 189 height 19
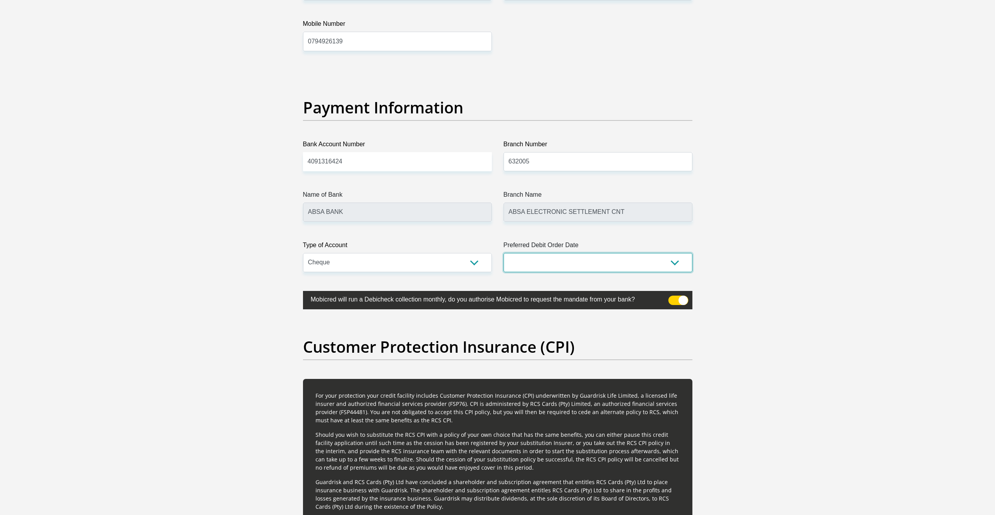
click at [552, 262] on select "1st 2nd 3rd 4th 5th 7th 18th 19th 20th 21st 22nd 23rd 24th 25th 26th 27th 28th …" at bounding box center [598, 262] width 189 height 19
click at [504, 253] on select "1st 2nd 3rd 4th 5th 7th 18th 19th 20th 21st 22nd 23rd 24th 25th 26th 27th 28th …" at bounding box center [598, 262] width 189 height 19
click at [529, 261] on select "1st 2nd 3rd 4th 5th 7th 18th 19th 20th 21st 22nd 23rd 24th 25th 26th 27th 28th …" at bounding box center [598, 262] width 189 height 19
select select "7"
click at [504, 253] on select "1st 2nd 3rd 4th 5th 7th 18th 19th 20th 21st 22nd 23rd 24th 25th 26th 27th 28th …" at bounding box center [598, 262] width 189 height 19
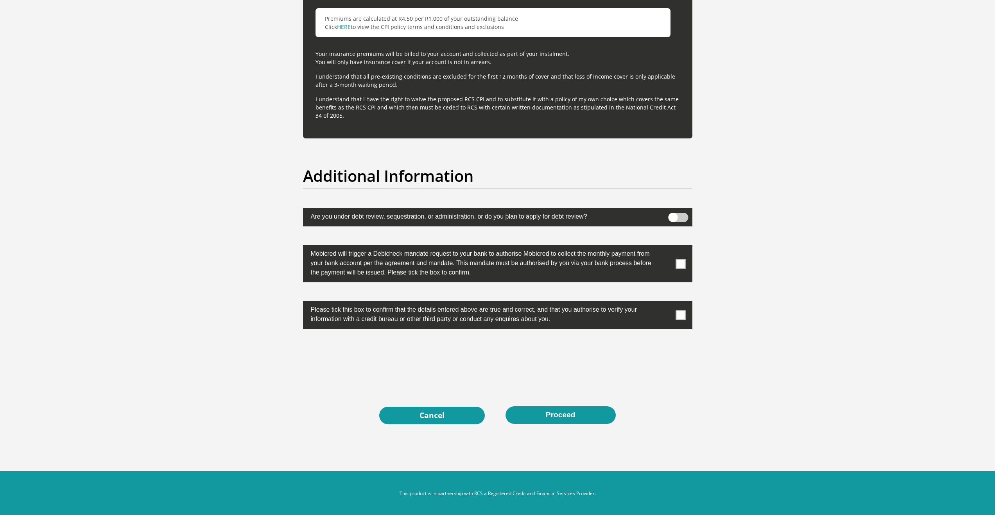
scroll to position [2291, 0]
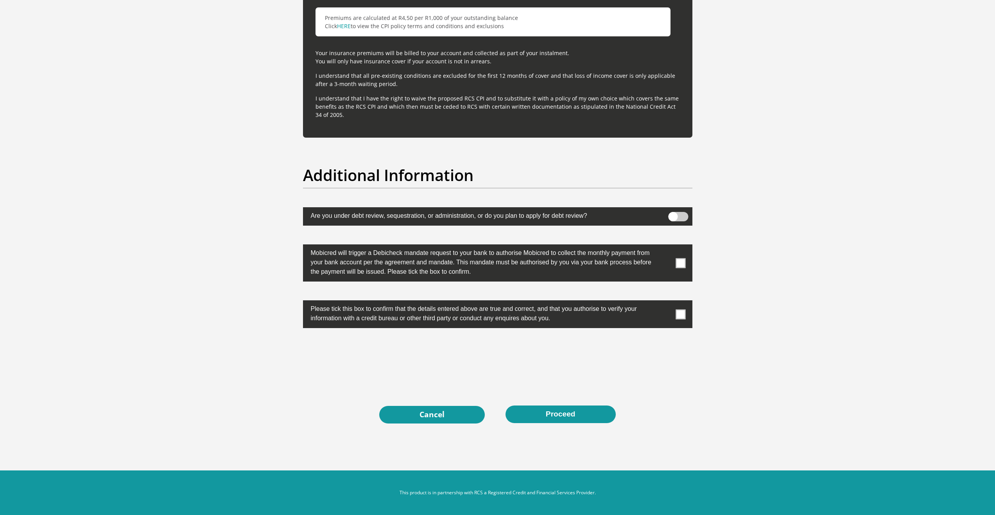
click at [679, 263] on span at bounding box center [681, 263] width 10 height 10
click at [665, 246] on input "checkbox" at bounding box center [665, 246] width 0 height 0
click at [679, 311] on span at bounding box center [681, 314] width 10 height 10
click at [665, 302] on input "checkbox" at bounding box center [665, 302] width 0 height 0
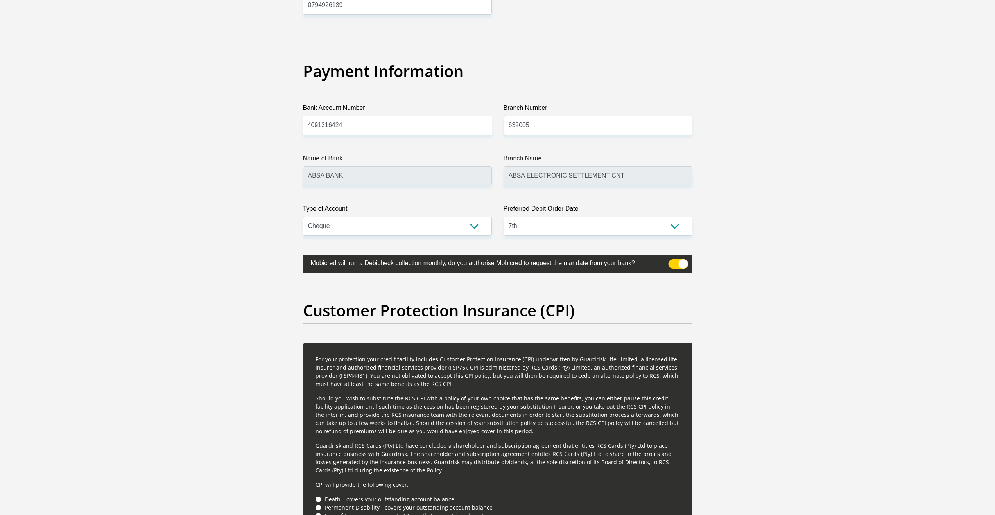
scroll to position [1665, 0]
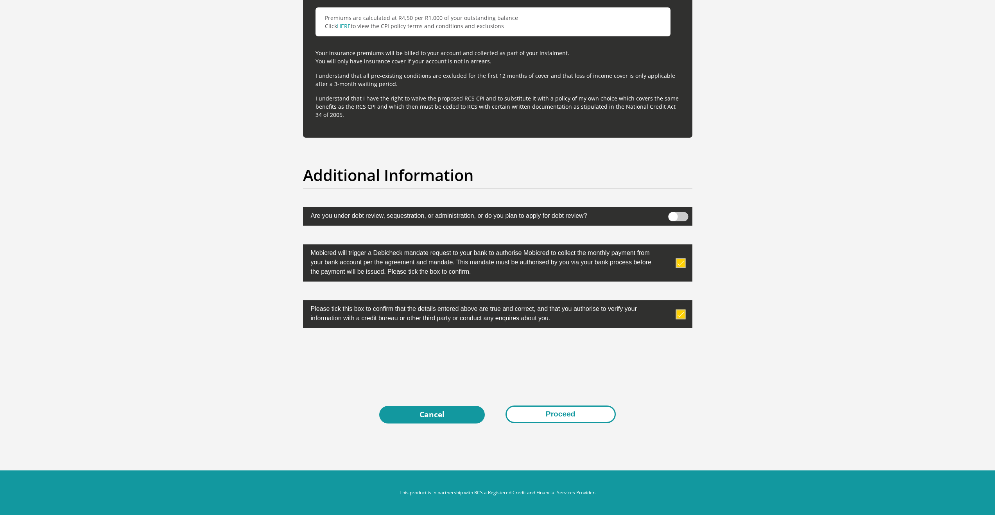
click at [544, 409] on button "Proceed" at bounding box center [561, 415] width 110 height 18
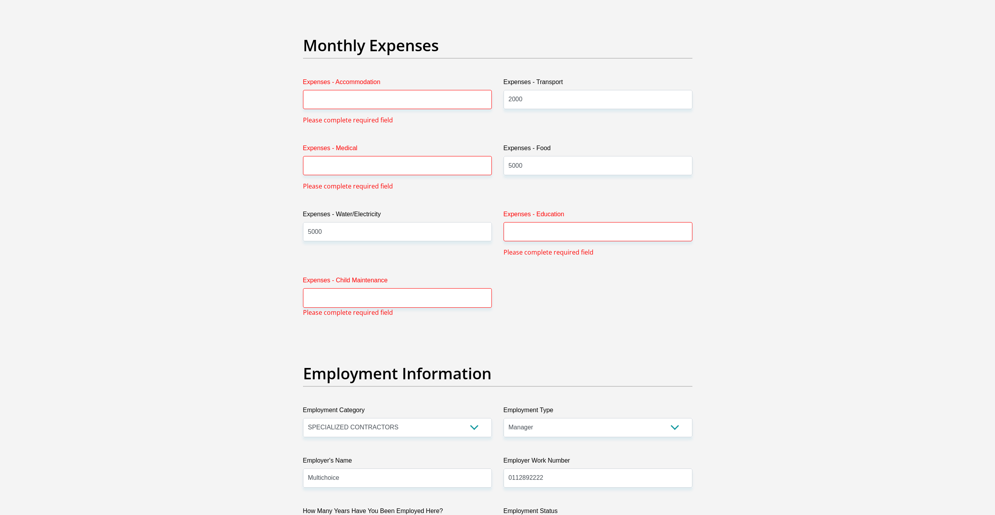
scroll to position [1099, 0]
click at [323, 105] on input "Expenses - Accommodation" at bounding box center [397, 101] width 189 height 19
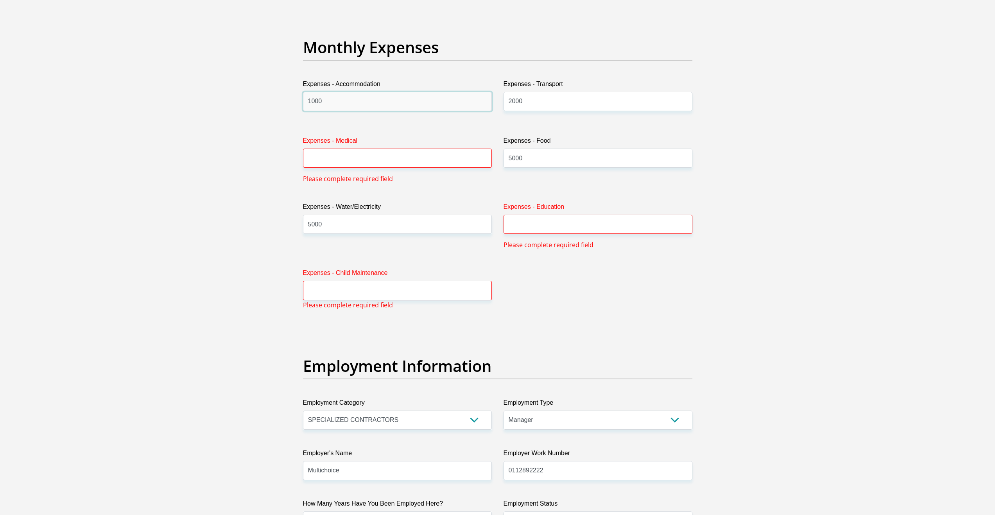
type input "1000"
click at [350, 160] on input "Expenses - Medical" at bounding box center [397, 158] width 189 height 19
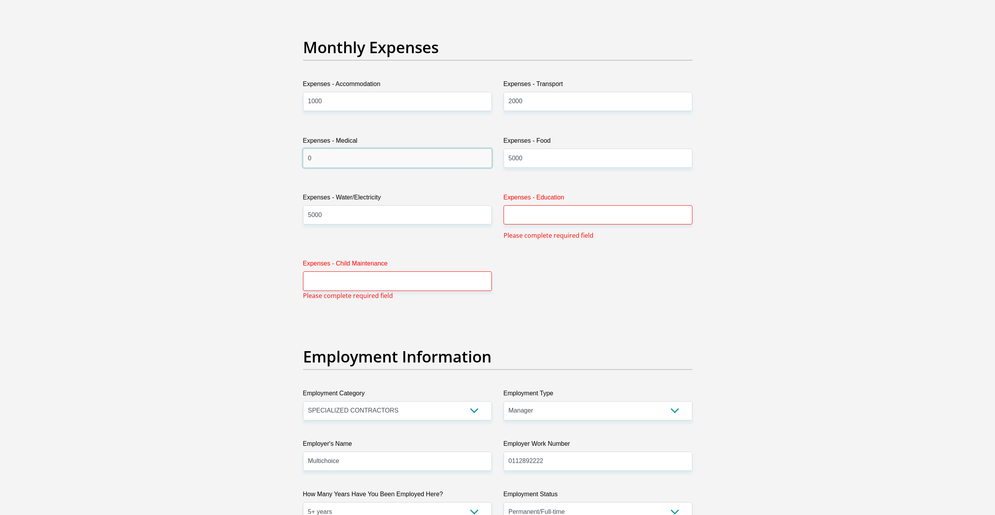
type input "0"
click at [528, 212] on input "Expenses - Education" at bounding box center [598, 214] width 189 height 19
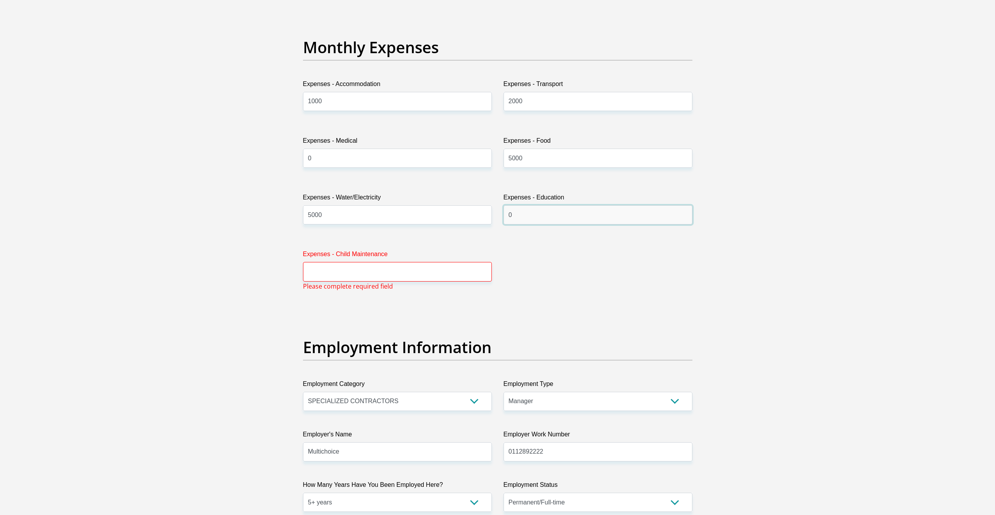
type input "0"
click at [385, 269] on input "Expenses - Child Maintenance" at bounding box center [397, 271] width 189 height 19
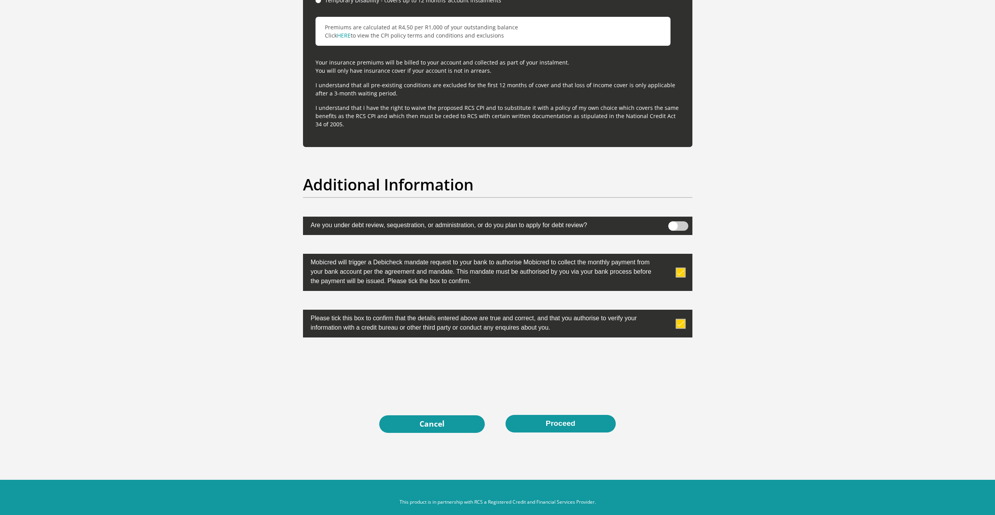
scroll to position [2291, 0]
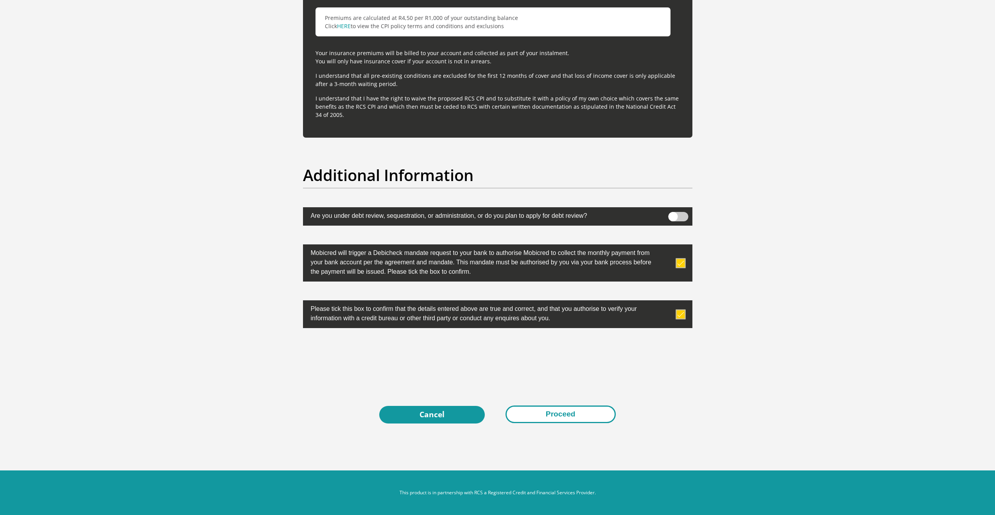
type input "0"
click at [565, 414] on button "Proceed" at bounding box center [561, 415] width 110 height 18
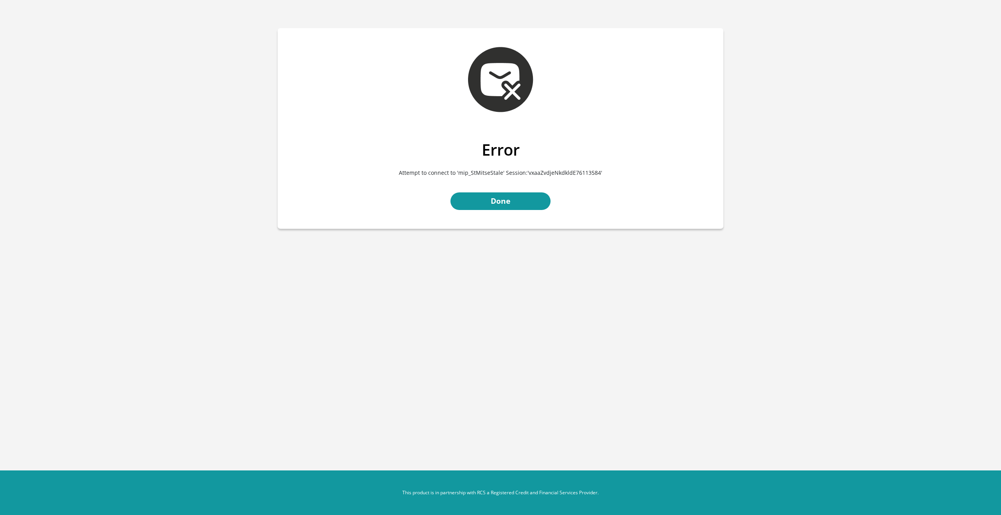
click at [788, 177] on section "Error Attempt to connect to 'mip_StMitseStale' Session:'vxaaZvdjeNkdkldE7611358…" at bounding box center [500, 128] width 1001 height 257
click at [508, 205] on link "Done" at bounding box center [501, 201] width 100 height 18
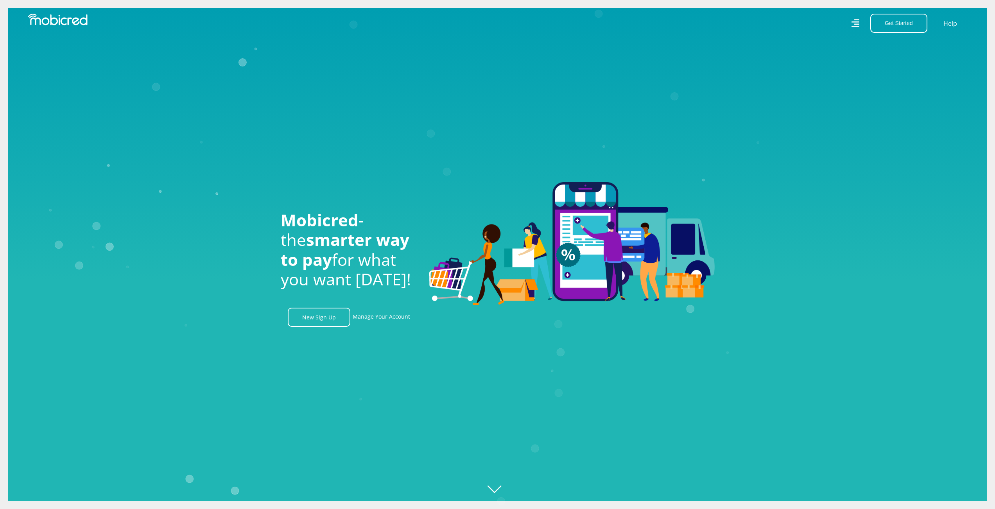
scroll to position [0, 557]
click at [371, 316] on link "Manage Your Account" at bounding box center [381, 317] width 57 height 19
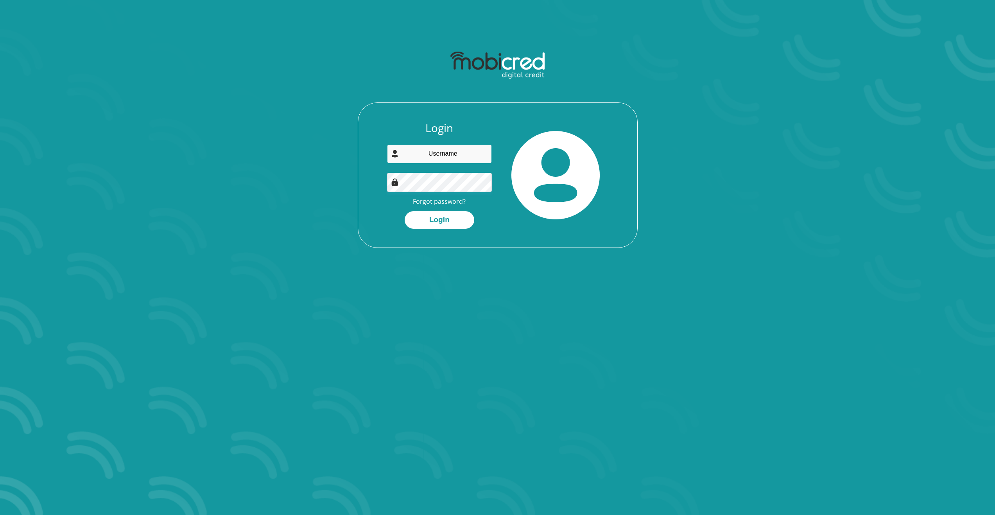
click at [437, 149] on input "email" at bounding box center [439, 153] width 105 height 19
type input "[EMAIL_ADDRESS][DOMAIN_NAME]"
click at [405, 211] on button "Login" at bounding box center [440, 220] width 70 height 18
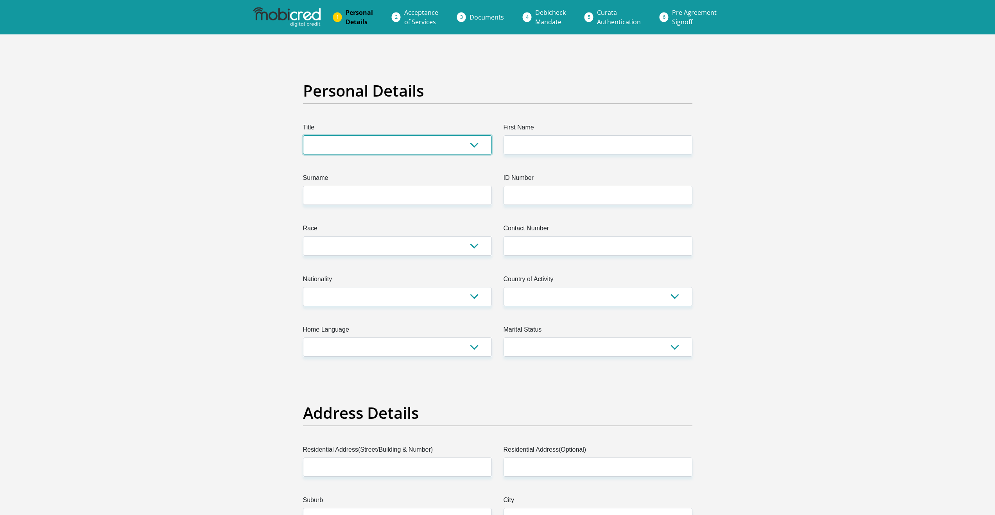
click at [425, 149] on select "Mr Ms Mrs Dr [PERSON_NAME]" at bounding box center [397, 144] width 189 height 19
click at [303, 135] on select "Mr Ms Mrs Dr [PERSON_NAME]" at bounding box center [397, 144] width 189 height 19
click at [358, 151] on select "Mr Ms Mrs Dr [PERSON_NAME]" at bounding box center [397, 144] width 189 height 19
select select "Mr"
click at [303, 135] on select "Mr Ms Mrs Dr [PERSON_NAME]" at bounding box center [397, 144] width 189 height 19
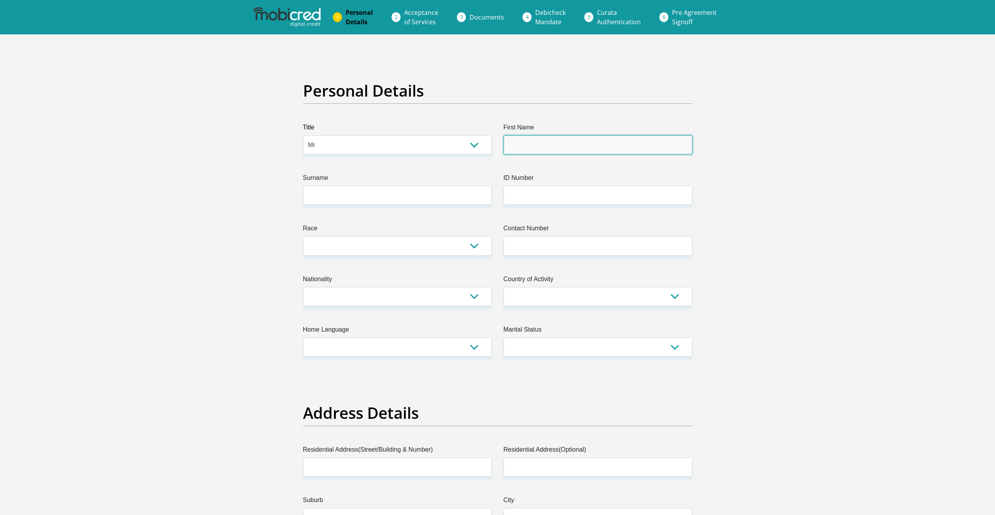
click at [550, 138] on input "First Name" at bounding box center [598, 144] width 189 height 19
type input "[PERSON_NAME]"
type input "Coertzen"
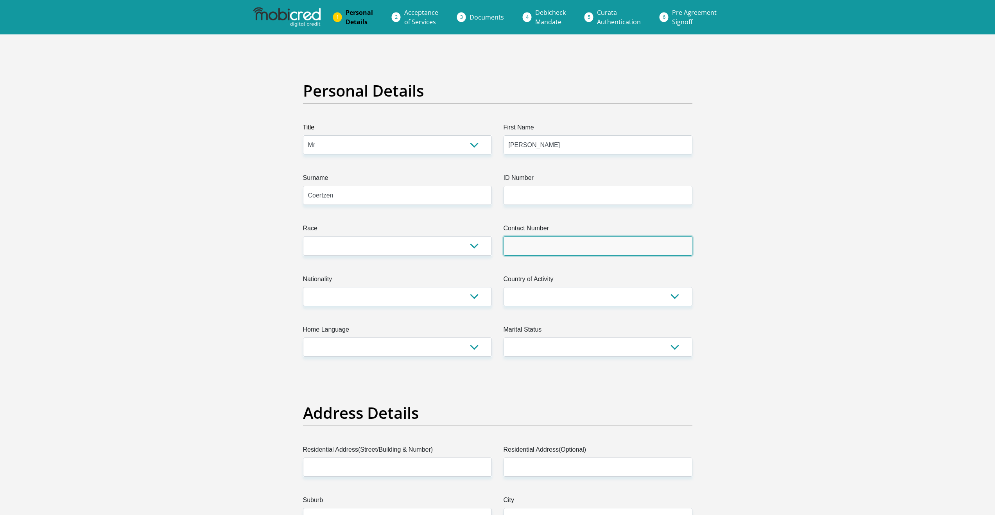
type input "0824915530"
select select "ZAF"
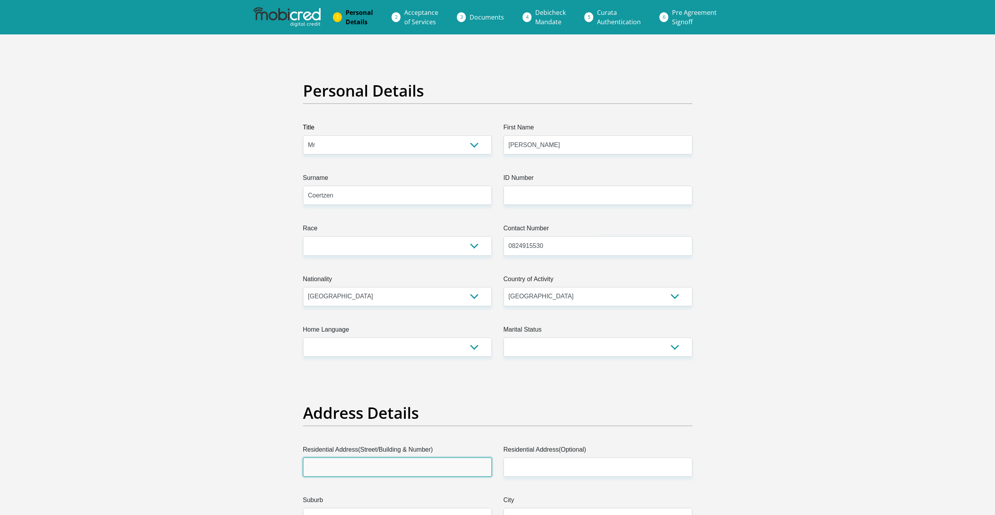
type input "[STREET_ADDRESS][PERSON_NAME]"
type input "Glenvista"
type input "[GEOGRAPHIC_DATA]"
type input "2091"
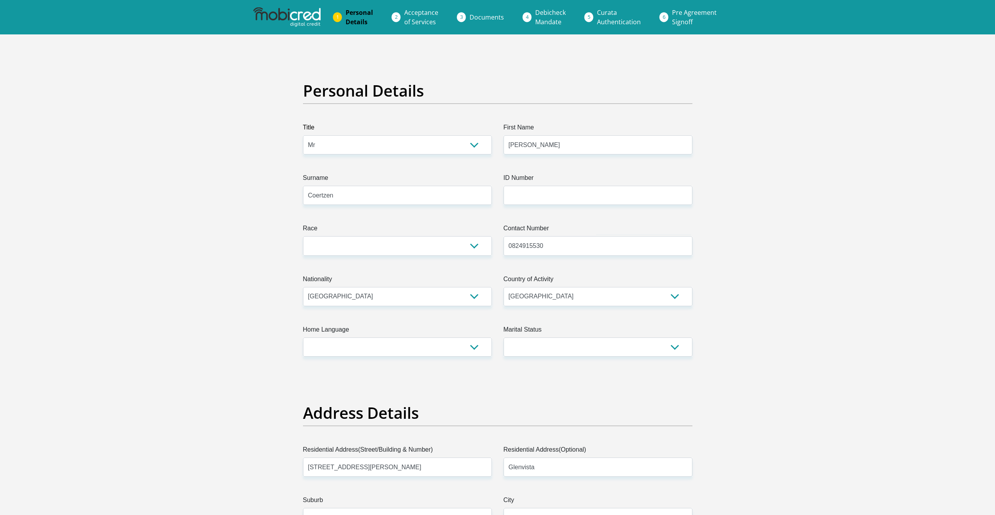
select select "Gauteng"
click at [529, 194] on input "ID Number" at bounding box center [598, 195] width 189 height 19
type input "8003085048086"
click at [336, 240] on select "Black Coloured Indian White Other" at bounding box center [397, 245] width 189 height 19
click at [303, 236] on select "Black Coloured Indian White Other" at bounding box center [397, 245] width 189 height 19
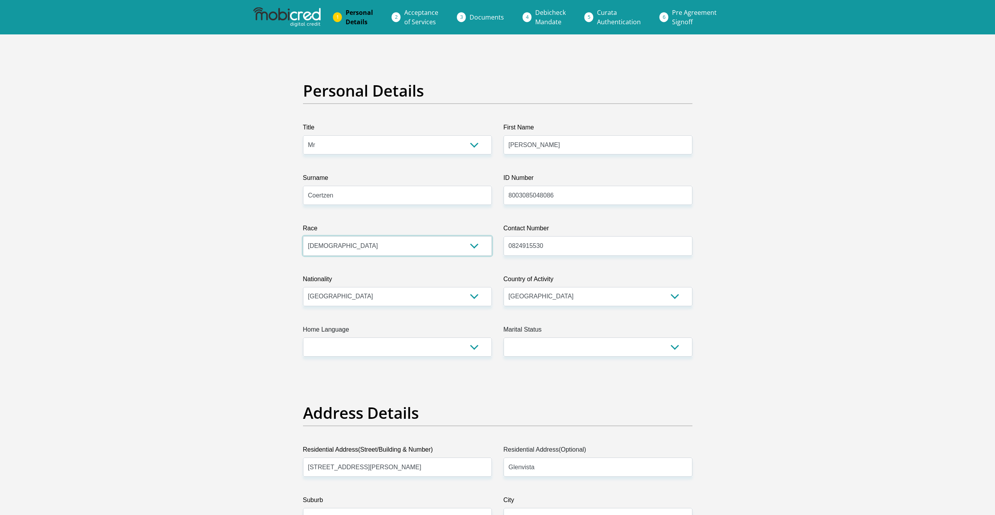
click at [332, 249] on select "Black Coloured Indian White Other" at bounding box center [397, 245] width 189 height 19
select select "4"
click at [303, 236] on select "Black Coloured Indian White Other" at bounding box center [397, 245] width 189 height 19
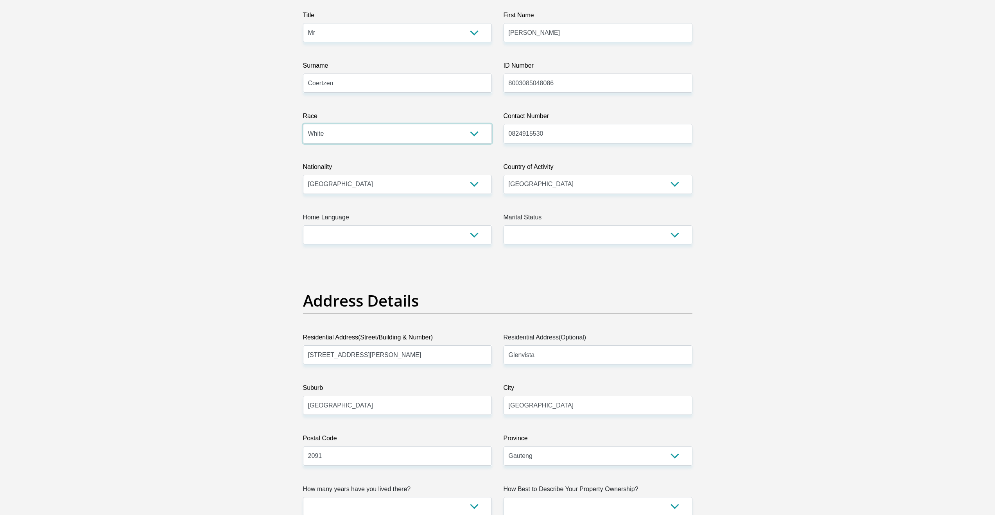
scroll to position [117, 0]
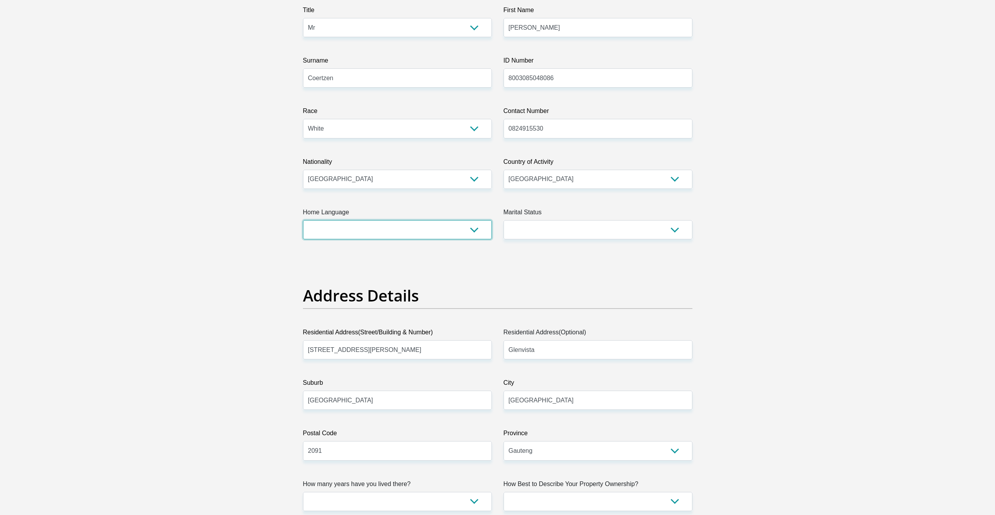
click at [394, 233] on select "Afrikaans English Sepedi South Ndebele Southern Sotho Swati Tsonga Tswana Venda…" at bounding box center [397, 229] width 189 height 19
select select "eng"
click at [303, 220] on select "Afrikaans English Sepedi South Ndebele Southern Sotho Swati Tsonga Tswana Venda…" at bounding box center [397, 229] width 189 height 19
click at [582, 229] on select "Married ANC Single Divorced Widowed Married COP or Customary Law" at bounding box center [598, 229] width 189 height 19
select select "1"
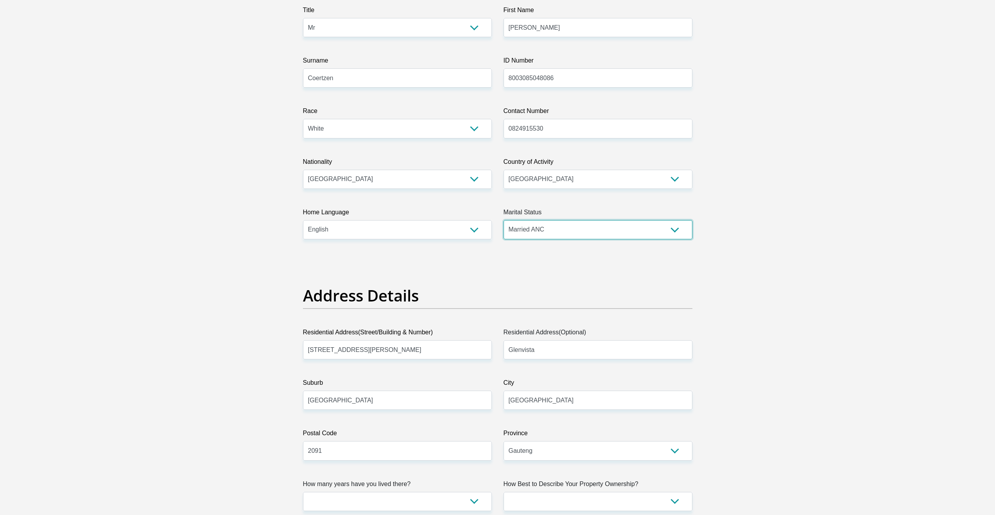
click at [504, 220] on select "Married ANC Single Divorced Widowed Married COP or Customary Law" at bounding box center [598, 229] width 189 height 19
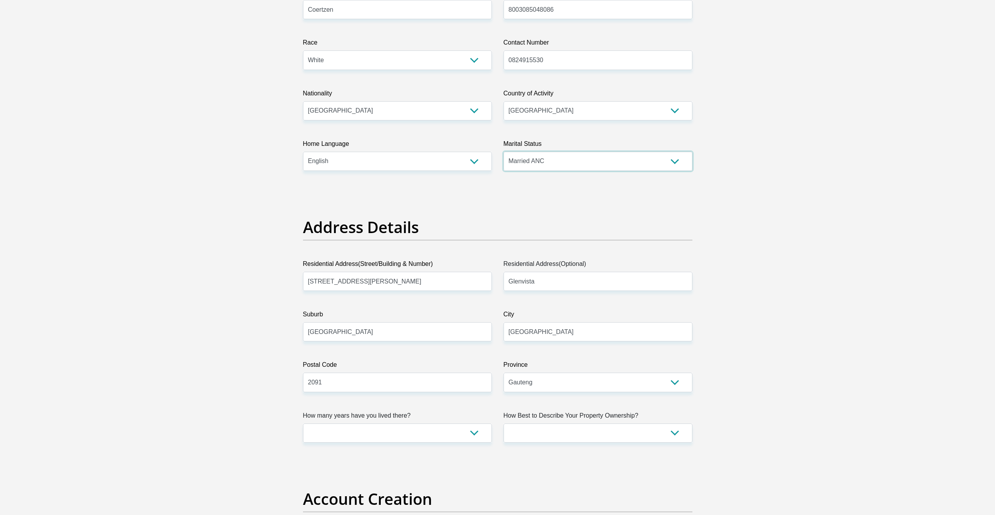
scroll to position [352, 0]
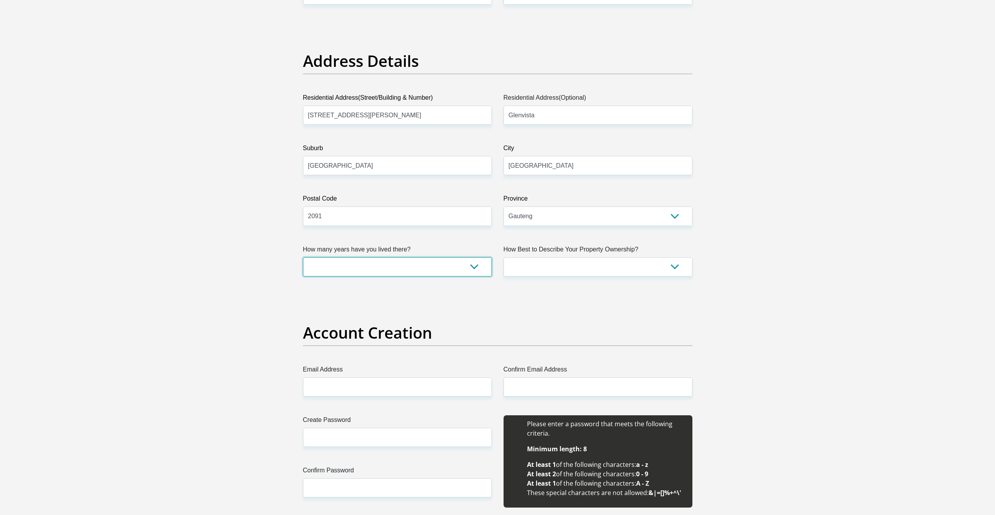
click at [393, 271] on select "less than 1 year 1-3 years 3-5 years 5+ years" at bounding box center [397, 266] width 189 height 19
select select "5"
click at [303, 257] on select "less than 1 year 1-3 years 3-5 years 5+ years" at bounding box center [397, 266] width 189 height 19
click at [554, 264] on select "Owned Rented Family Owned Company Dwelling" at bounding box center [598, 266] width 189 height 19
select select "Owned"
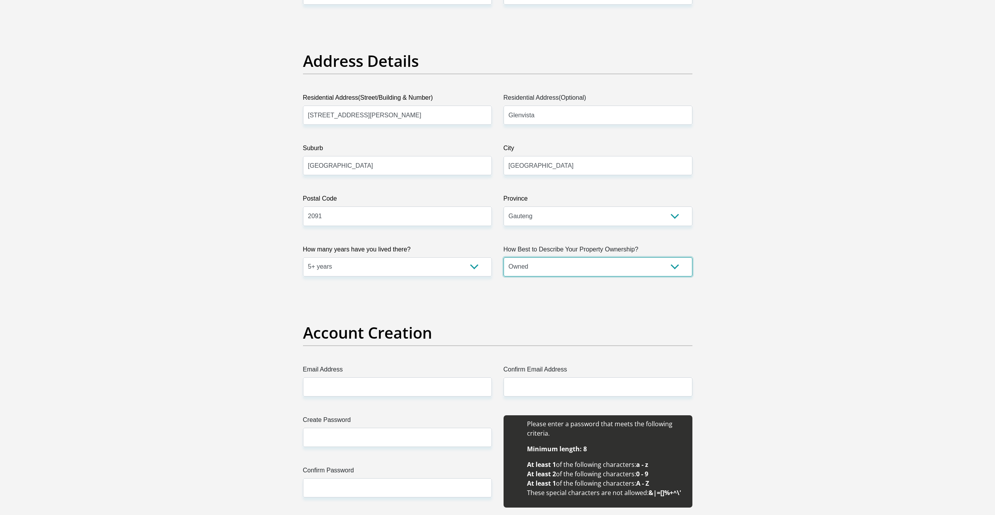
click at [504, 257] on select "Owned Rented Family Owned Company Dwelling" at bounding box center [598, 266] width 189 height 19
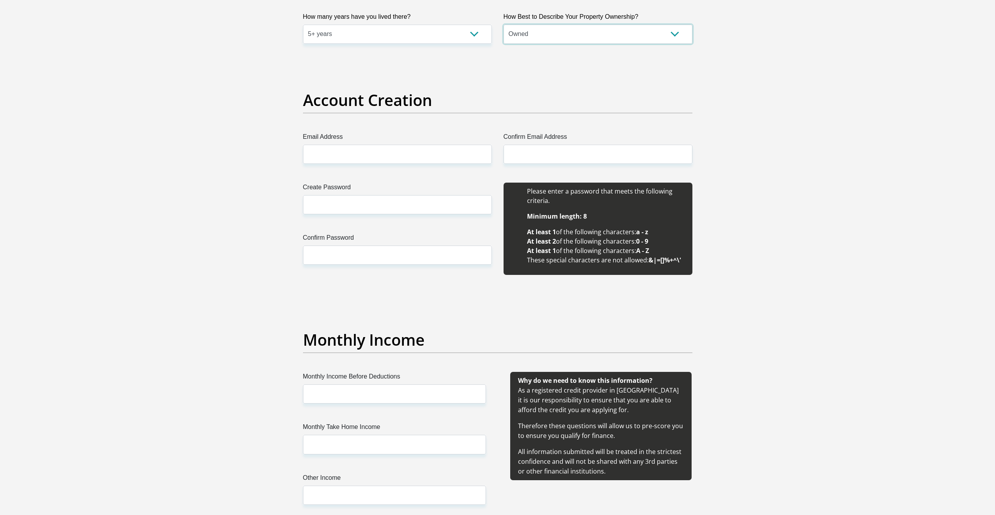
scroll to position [587, 0]
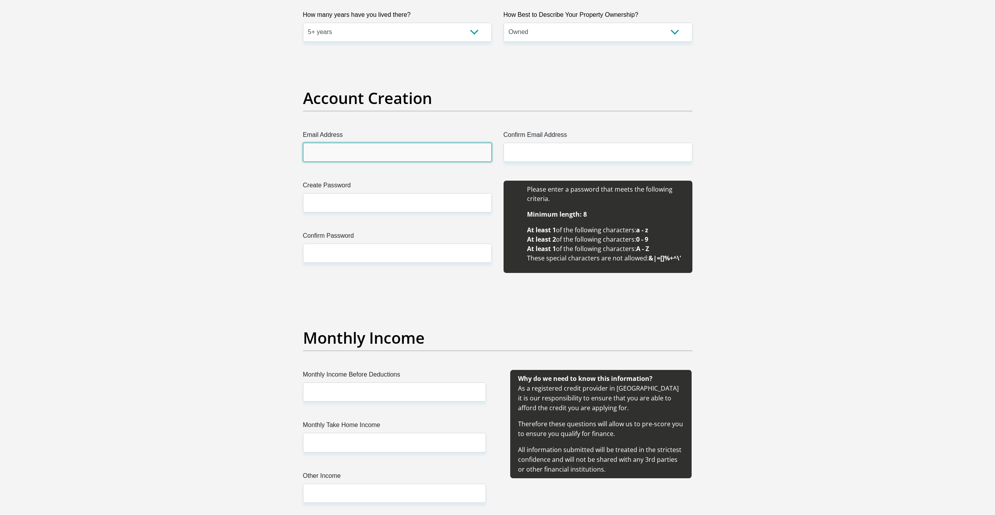
click at [331, 154] on input "Email Address" at bounding box center [397, 152] width 189 height 19
type input "[EMAIL_ADDRESS][DOMAIN_NAME]"
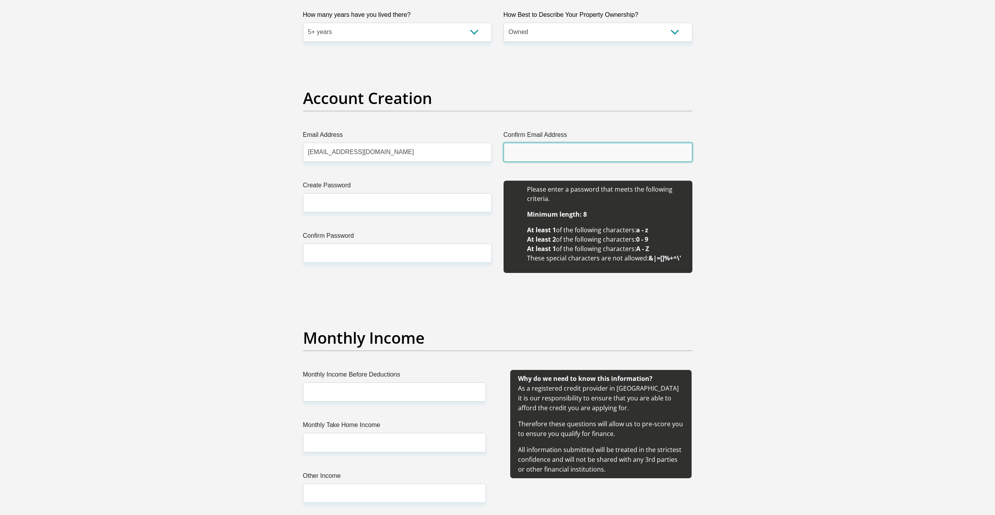
type input "[EMAIL_ADDRESS][DOMAIN_NAME]"
type input "[PERSON_NAME]"
type input "Coertzen"
type input "0824915530"
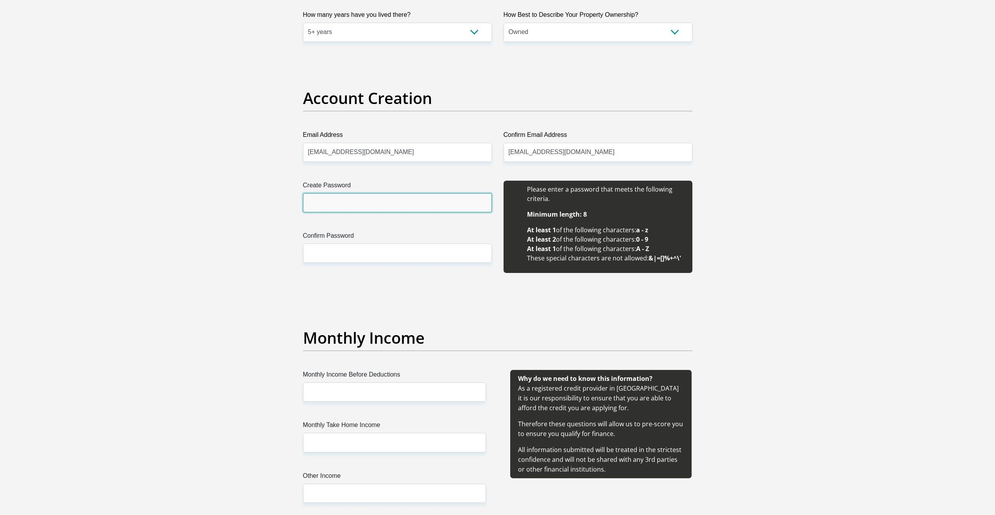
click at [348, 205] on input "Create Password" at bounding box center [397, 202] width 189 height 19
type input "Scarab1980"
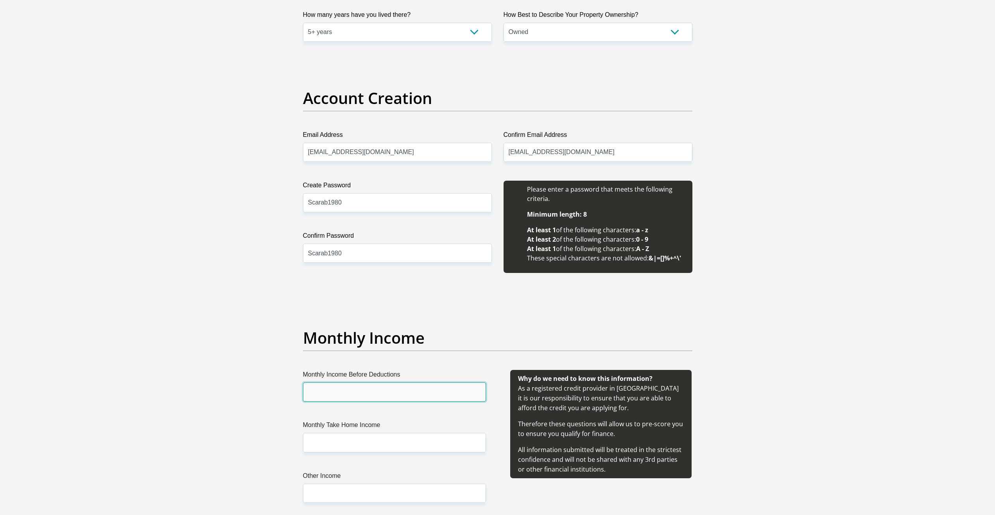
scroll to position [743, 0]
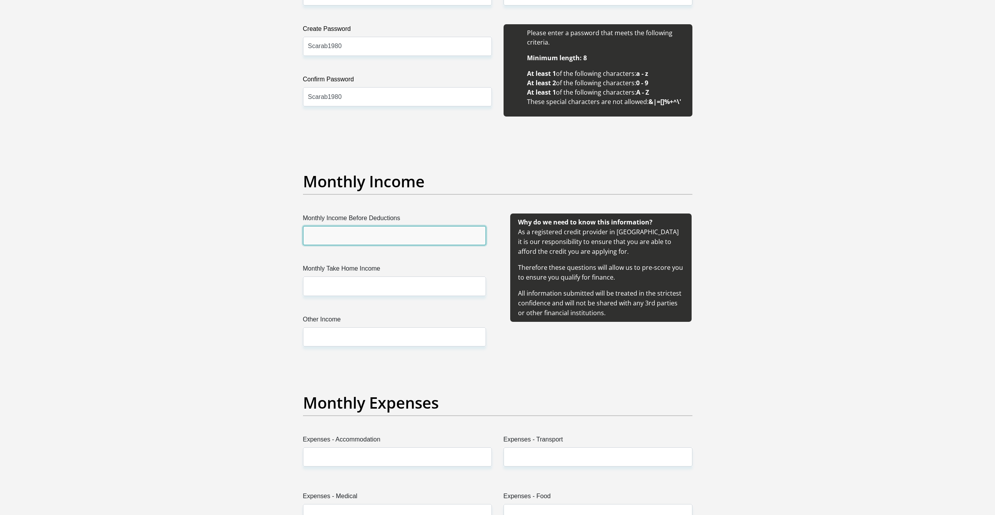
click at [348, 234] on input "Monthly Income Before Deductions" at bounding box center [394, 235] width 183 height 19
type input "135000"
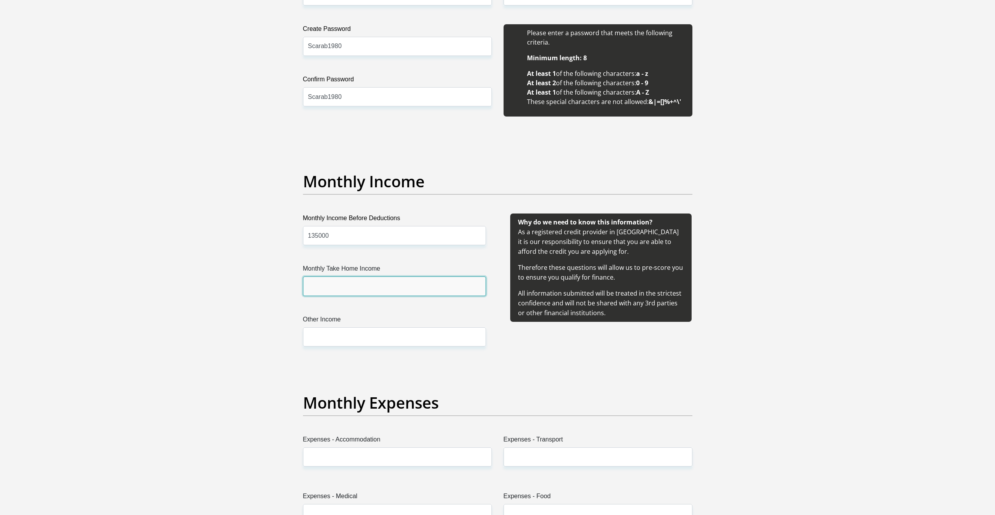
click at [336, 281] on input "Monthly Take Home Income" at bounding box center [394, 286] width 183 height 19
type input "74000"
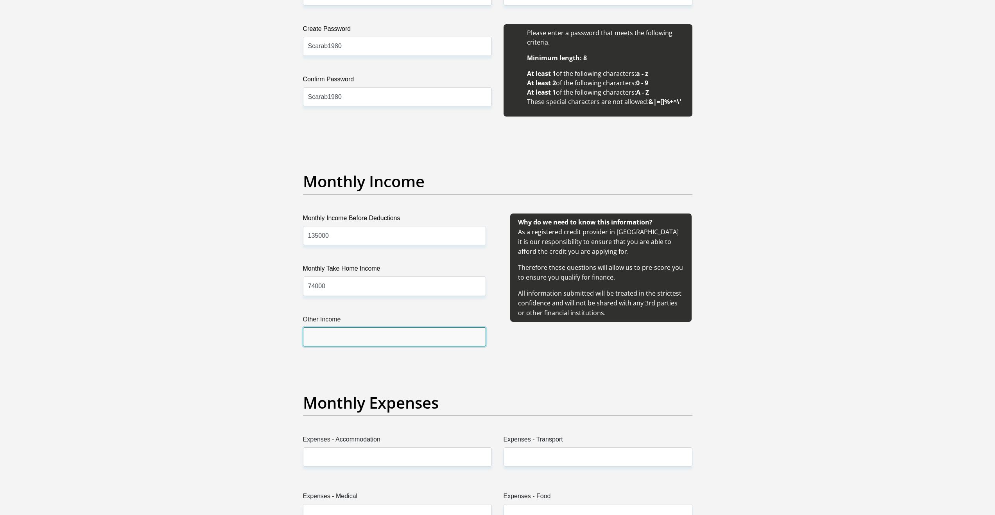
click at [329, 335] on input "Other Income" at bounding box center [394, 336] width 183 height 19
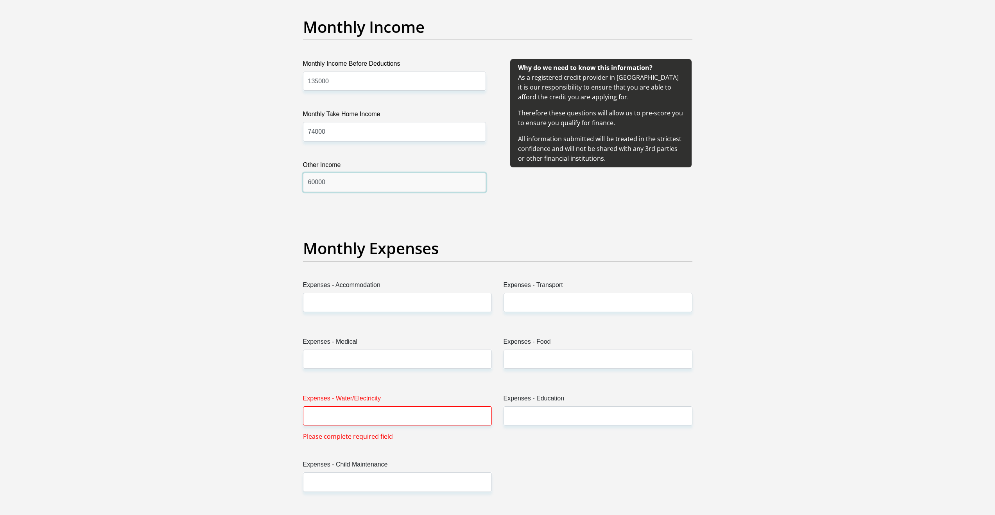
scroll to position [900, 0]
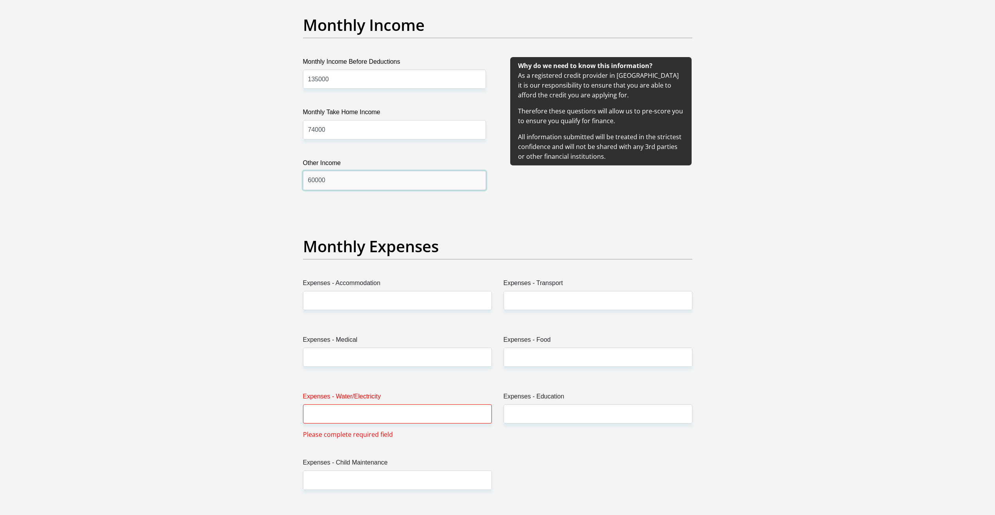
type input "60000"
click at [344, 300] on input "Expenses - Accommodation" at bounding box center [397, 300] width 189 height 19
type input "0"
click at [530, 302] on input "Expenses - Transport" at bounding box center [598, 300] width 189 height 19
type input "0"
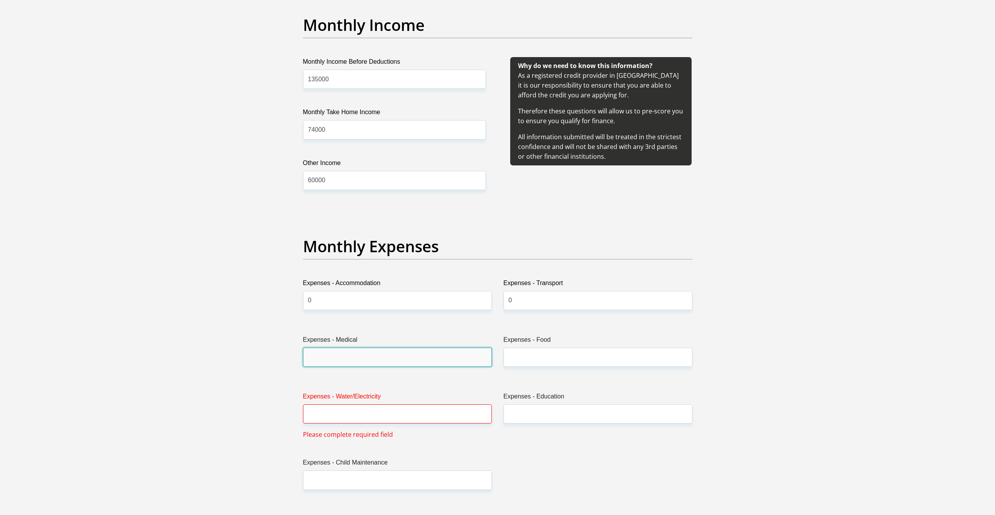
click at [358, 354] on input "Expenses - Medical" at bounding box center [397, 357] width 189 height 19
type input "0"
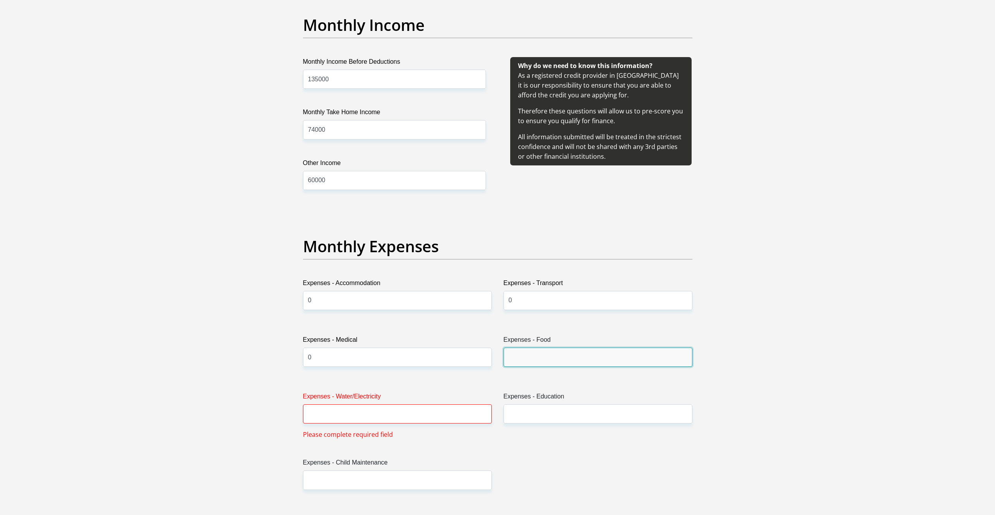
click at [536, 354] on input "Expenses - Food" at bounding box center [598, 357] width 189 height 19
type input "5000"
click at [351, 406] on input "Expenses - Water/Electricity" at bounding box center [397, 413] width 189 height 19
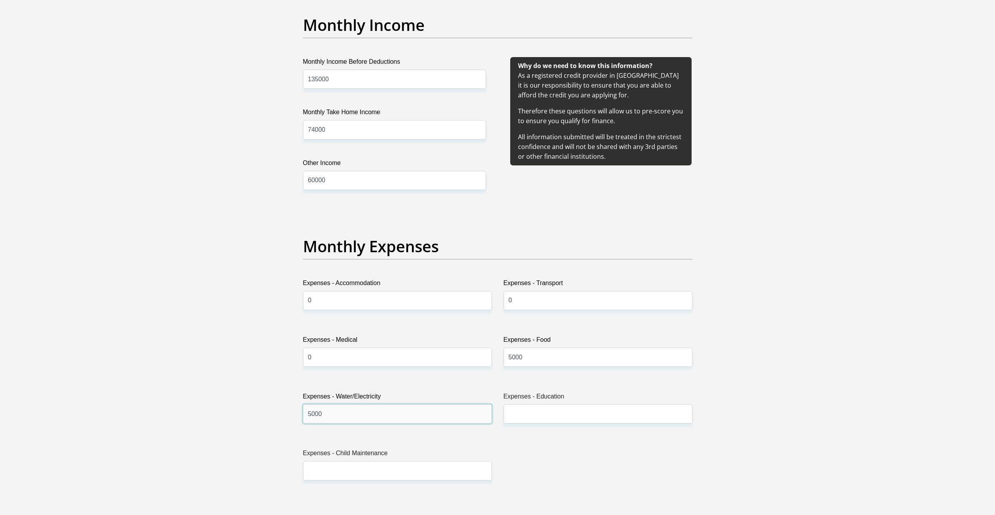
type input "5000"
click at [528, 413] on input "Expenses - Education" at bounding box center [598, 413] width 189 height 19
type input "0"
click at [387, 469] on input "Expenses - Child Maintenance" at bounding box center [397, 470] width 189 height 19
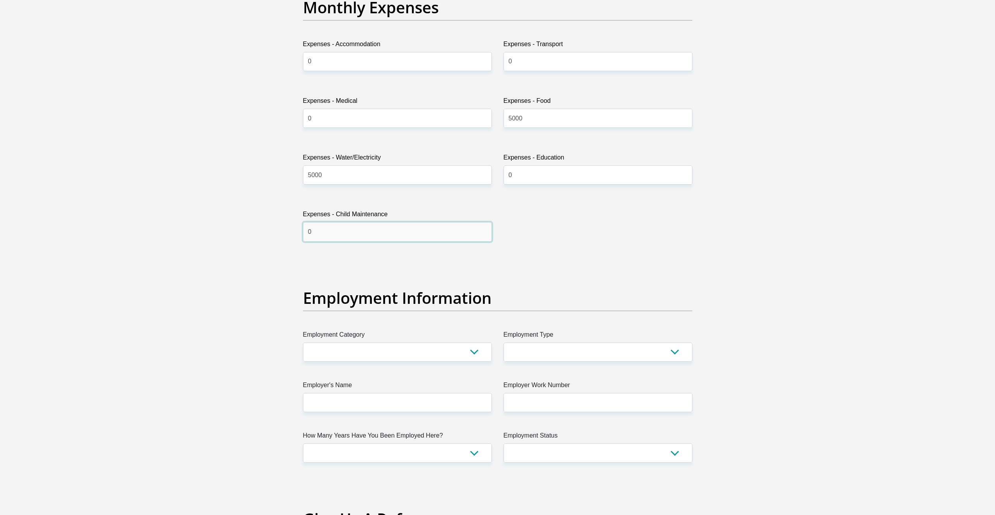
scroll to position [1212, 0]
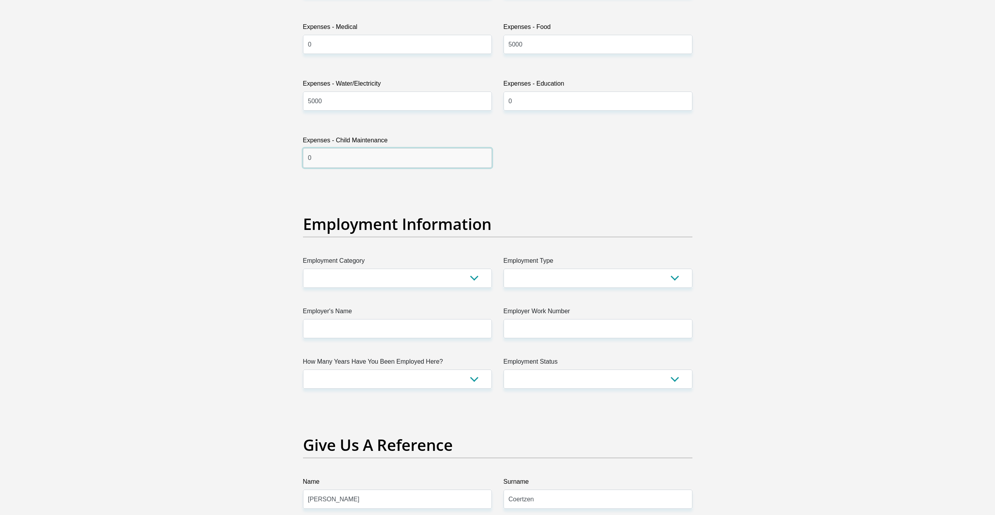
type input "0"
click at [344, 279] on select "AGRICULTURE ALCOHOL & TOBACCO CONSTRUCTION MATERIALS METALLURGY EQUIPMENT FOR R…" at bounding box center [397, 278] width 189 height 19
select select "9"
click at [303, 269] on select "AGRICULTURE ALCOHOL & TOBACCO CONSTRUCTION MATERIALS METALLURGY EQUIPMENT FOR R…" at bounding box center [397, 278] width 189 height 19
click at [546, 274] on select "College/Lecturer Craft Seller Creative Driver Executive Farmer Forces - Non Com…" at bounding box center [598, 278] width 189 height 19
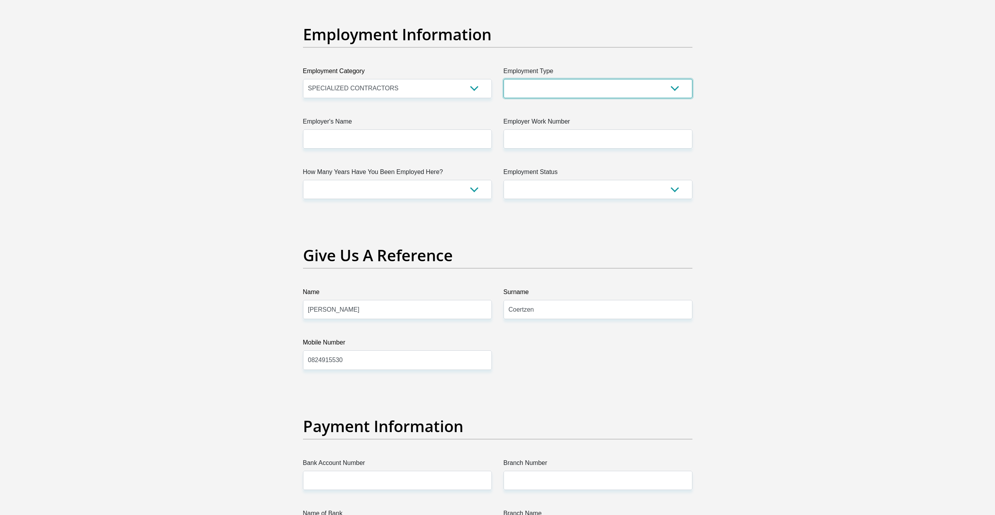
scroll to position [1408, 0]
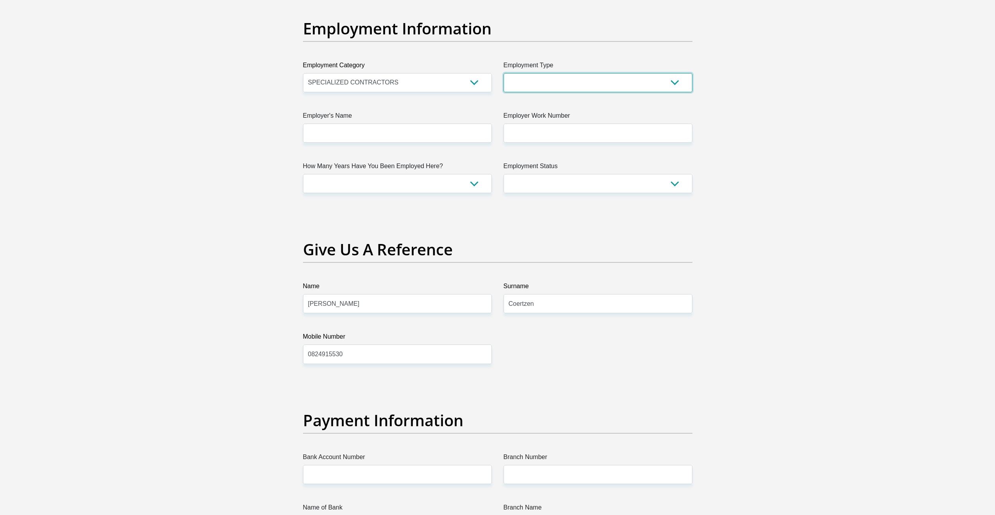
click at [577, 85] on select "College/Lecturer Craft Seller Creative Driver Executive Farmer Forces - Non Com…" at bounding box center [598, 82] width 189 height 19
select select "Manager"
click at [504, 73] on select "College/Lecturer Craft Seller Creative Driver Executive Farmer Forces - Non Com…" at bounding box center [598, 82] width 189 height 19
click at [334, 129] on input "Employer's Name" at bounding box center [397, 133] width 189 height 19
type input "Multichoice"
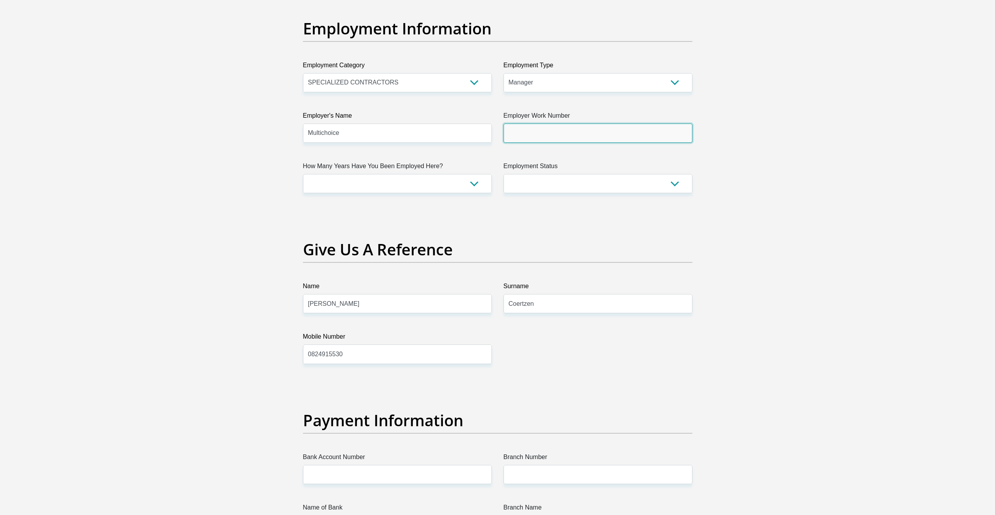
click at [509, 134] on input "Employer Work Number" at bounding box center [598, 133] width 189 height 19
type input "0112892222"
click at [330, 183] on select "less than 1 year 1-3 years 3-5 years 5+ years" at bounding box center [397, 183] width 189 height 19
select select "60"
click at [303, 174] on select "less than 1 year 1-3 years 3-5 years 5+ years" at bounding box center [397, 183] width 189 height 19
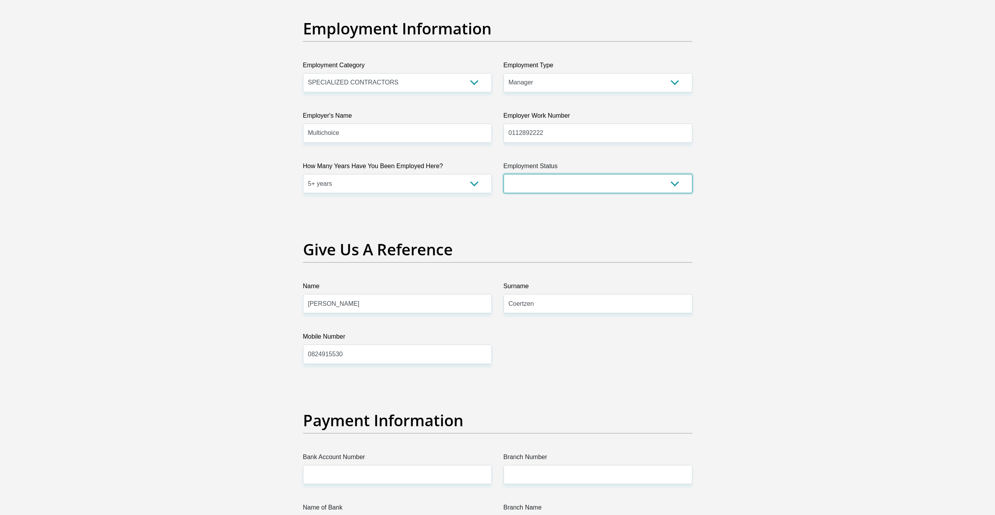
click at [516, 184] on select "Permanent/Full-time Part-time/Casual [DEMOGRAPHIC_DATA] Worker Self-Employed Ho…" at bounding box center [598, 183] width 189 height 19
select select "1"
click at [504, 174] on select "Permanent/Full-time Part-time/Casual [DEMOGRAPHIC_DATA] Worker Self-Employed Ho…" at bounding box center [598, 183] width 189 height 19
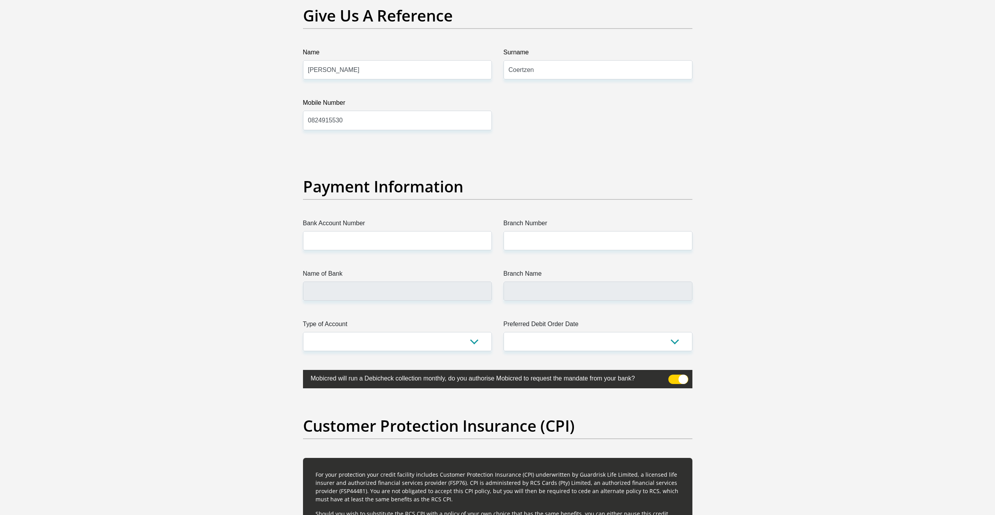
scroll to position [1643, 0]
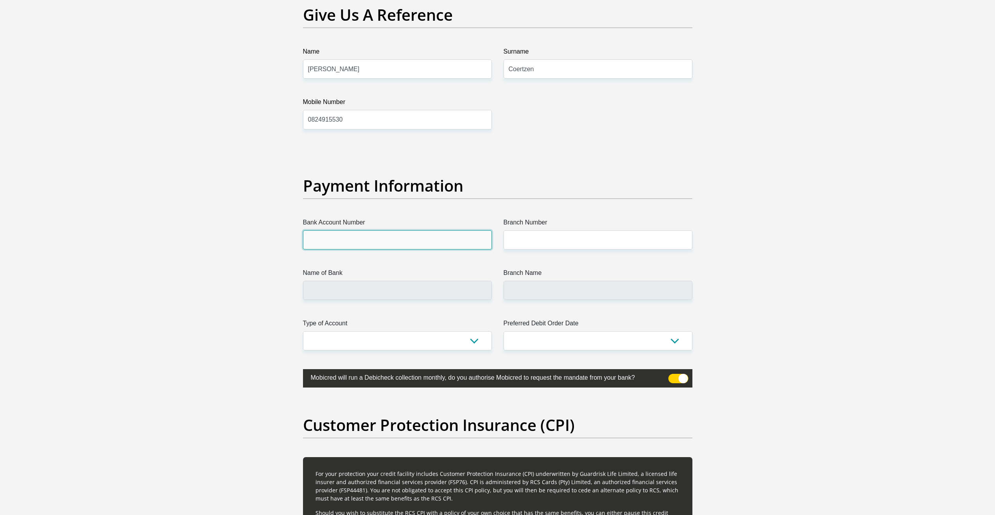
click at [340, 241] on input "Bank Account Number" at bounding box center [397, 239] width 189 height 19
type input "4091316424"
click at [548, 227] on label "Branch Number" at bounding box center [598, 224] width 189 height 13
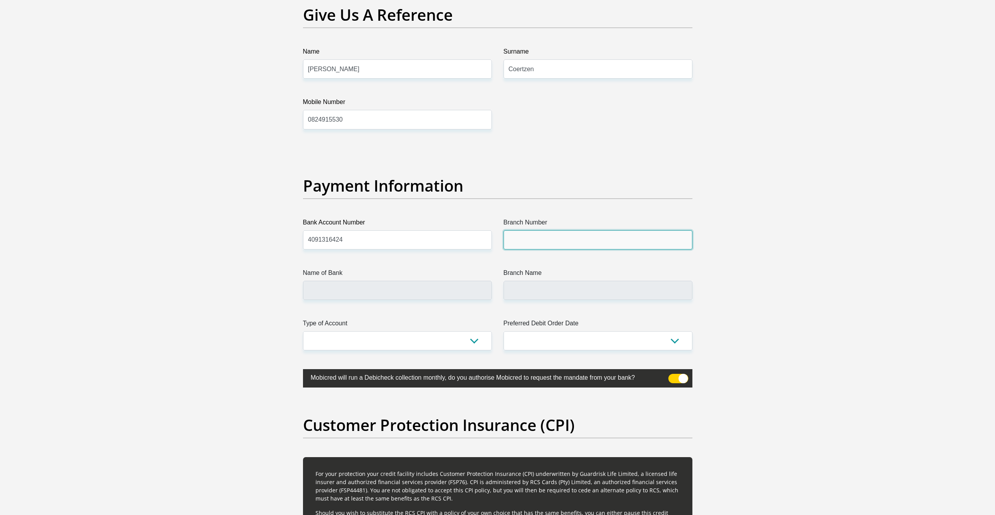
click at [548, 230] on input "Branch Number" at bounding box center [598, 239] width 189 height 19
click at [556, 235] on input "Branch Number" at bounding box center [598, 239] width 189 height 19
type input "632005"
type input "ABSA BANK"
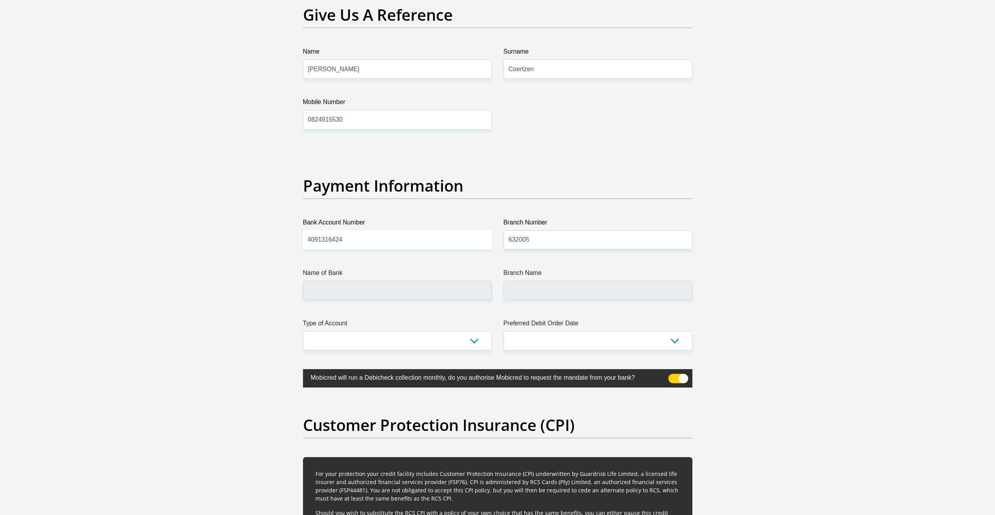
type input "ABSA ELECTRONIC SETTLEMENT CNT"
click at [364, 336] on select "Cheque Savings" at bounding box center [397, 340] width 189 height 19
select select "CUR"
click at [303, 331] on select "Cheque Savings" at bounding box center [397, 340] width 189 height 19
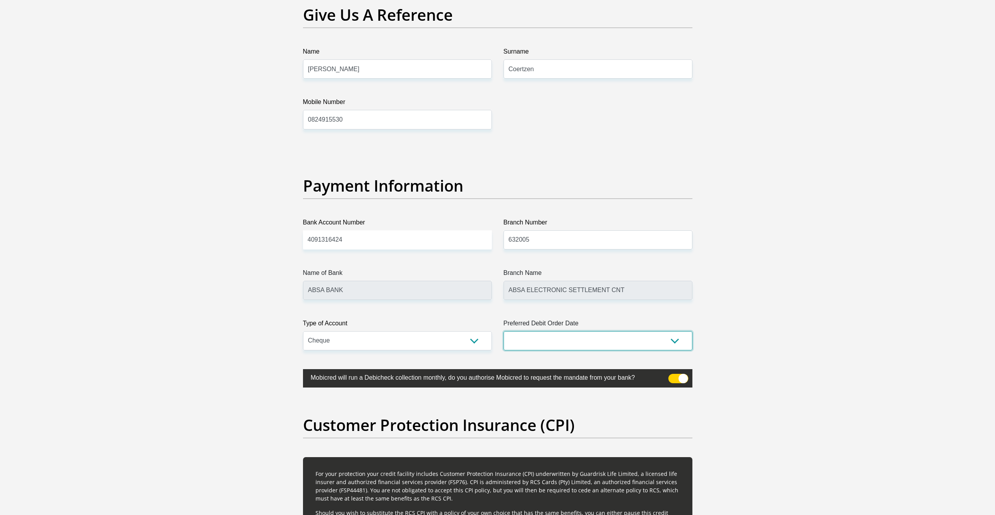
click at [583, 338] on select "1st 2nd 3rd 4th 5th 7th 18th 19th 20th 21st 22nd 23rd 24th 25th 26th 27th 28th …" at bounding box center [598, 340] width 189 height 19
select select "7"
click at [504, 331] on select "1st 2nd 3rd 4th 5th 7th 18th 19th 20th 21st 22nd 23rd 24th 25th 26th 27th 28th …" at bounding box center [598, 340] width 189 height 19
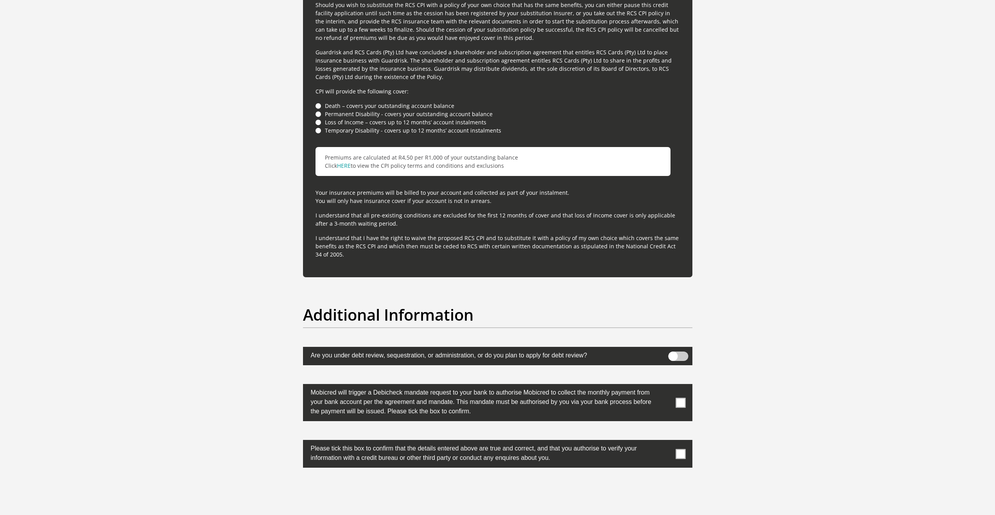
scroll to position [2151, 0]
click at [320, 131] on li "Temporary Disability - covers up to 12 months’ account instalments" at bounding box center [498, 130] width 365 height 8
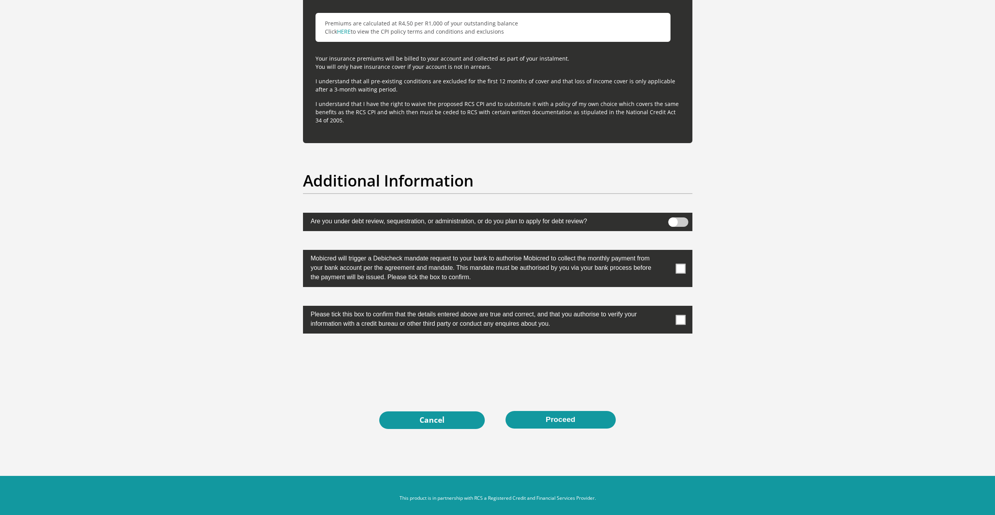
scroll to position [2291, 0]
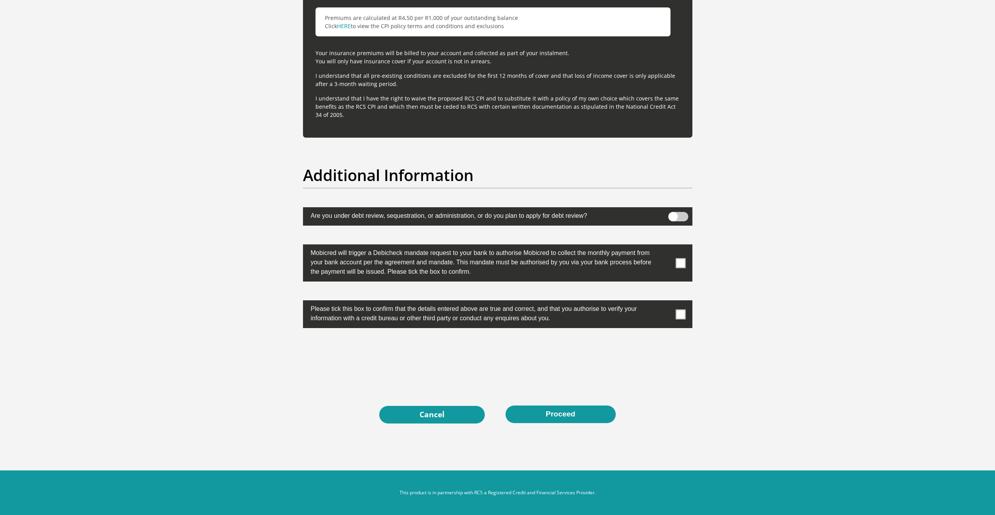
click at [680, 263] on span at bounding box center [681, 263] width 10 height 10
click at [665, 246] on input "checkbox" at bounding box center [665, 246] width 0 height 0
click at [683, 318] on span at bounding box center [681, 314] width 10 height 10
click at [665, 302] on input "checkbox" at bounding box center [665, 302] width 0 height 0
click at [550, 411] on button "Proceed" at bounding box center [561, 415] width 110 height 18
